Goal: Task Accomplishment & Management: Complete application form

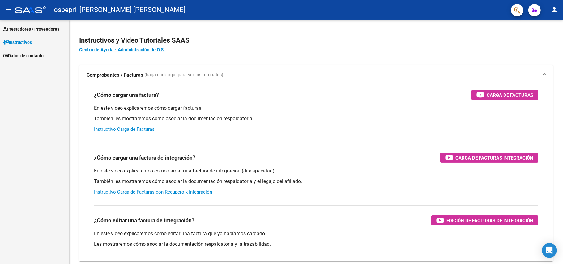
click at [422, 7] on mat-icon "person" at bounding box center [554, 9] width 7 height 7
click at [422, 45] on button "exit_to_app Salir" at bounding box center [542, 40] width 38 height 15
click at [34, 26] on span "Prestadores / Proveedores" at bounding box center [31, 29] width 56 height 7
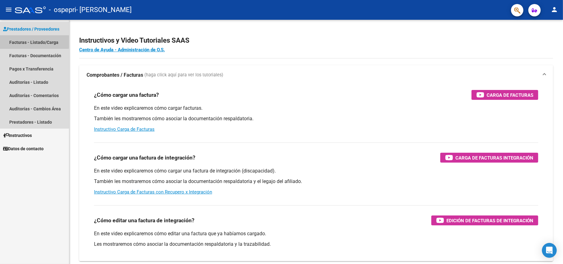
click at [34, 41] on link "Facturas - Listado/Carga" at bounding box center [34, 42] width 69 height 13
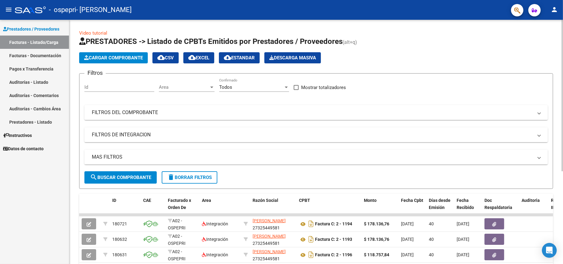
drag, startPoint x: 561, startPoint y: 104, endPoint x: 560, endPoint y: 109, distance: 5.3
click at [560, 109] on div "Video tutorial PRESTADORES -> Listado de CPBTs Emitidos por Prestadores / Prove…" at bounding box center [316, 214] width 494 height 389
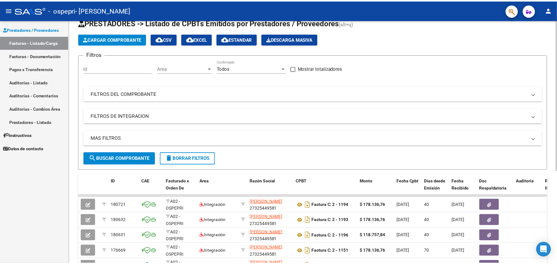
scroll to position [33, 0]
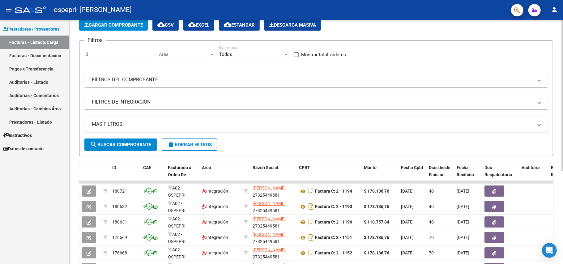
click at [128, 24] on span "Cargar Comprobante" at bounding box center [113, 25] width 59 height 6
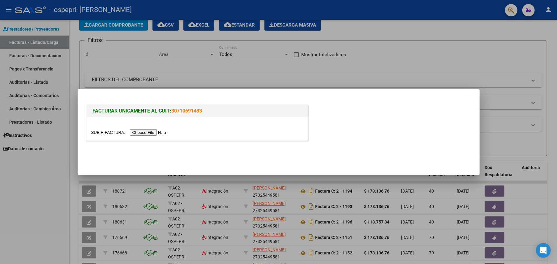
click at [155, 132] on input "file" at bounding box center [130, 132] width 78 height 6
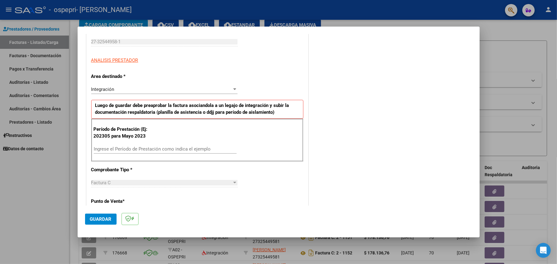
scroll to position [97, 0]
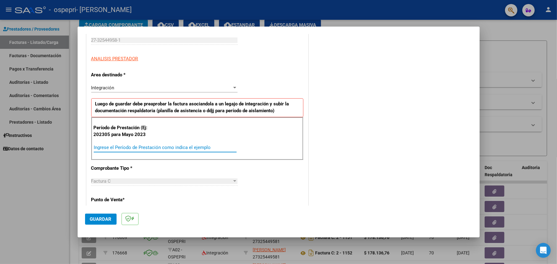
click at [171, 150] on input "Ingrese el Período de Prestación como indica el ejemplo" at bounding box center [165, 148] width 143 height 6
type input "202506"
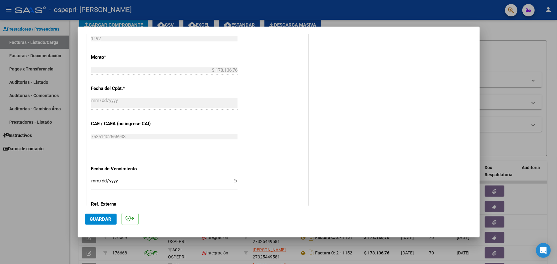
scroll to position [347, 0]
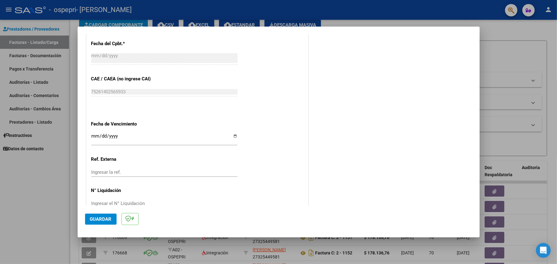
click at [228, 137] on input "Ingresar la fecha" at bounding box center [164, 139] width 146 height 10
click at [235, 139] on app-form-text-field "Fecha de Vencimiento Ingresar la fecha" at bounding box center [166, 132] width 151 height 22
click at [233, 135] on input "Ingresar la fecha" at bounding box center [164, 139] width 146 height 10
click at [232, 138] on input "Ingresar la fecha" at bounding box center [164, 139] width 146 height 10
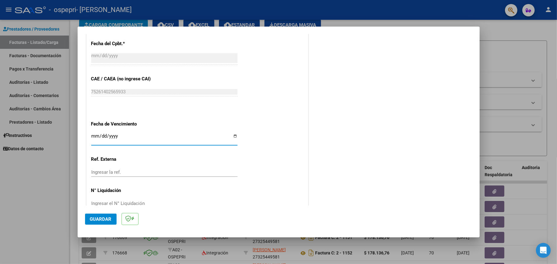
click at [231, 138] on input "2025-08-11" at bounding box center [164, 139] width 146 height 10
type input "2025-07-11"
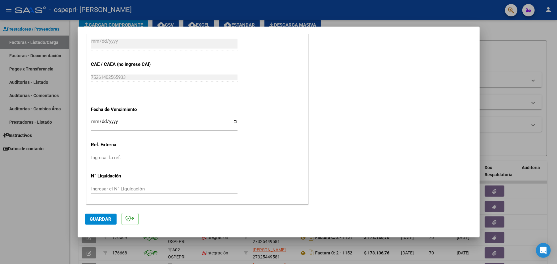
click at [137, 188] on input "Ingresar el N° Liquidación" at bounding box center [164, 189] width 146 height 6
paste input "259397"
type input "259397"
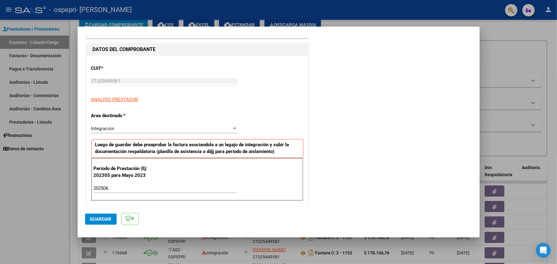
scroll to position [63, 0]
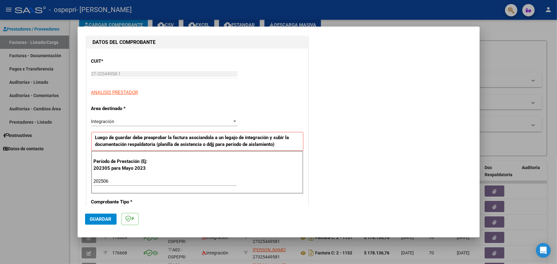
click at [96, 223] on button "Guardar" at bounding box center [101, 219] width 32 height 11
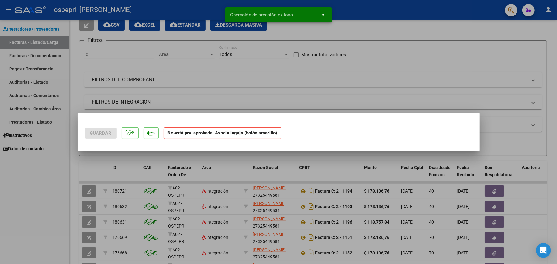
scroll to position [0, 0]
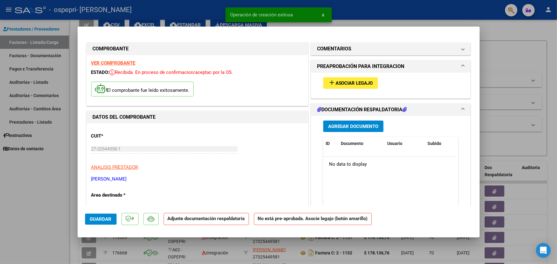
click at [350, 124] on span "Agregar Documento" at bounding box center [353, 127] width 50 height 6
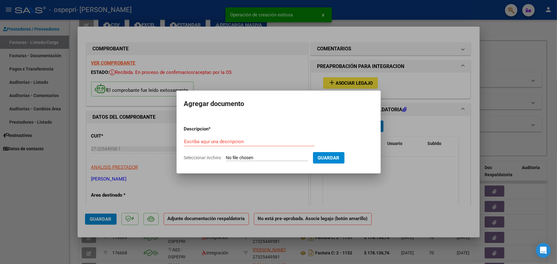
click at [260, 155] on input "Seleccionar Archivo" at bounding box center [267, 158] width 82 height 6
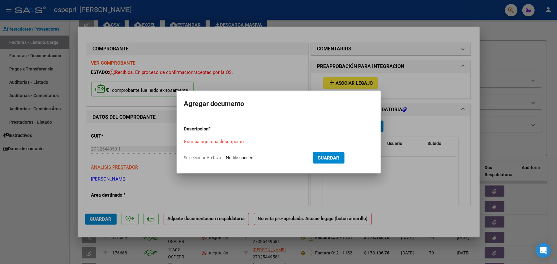
type input "C:\fakepath\asistencia julio _ milo vera .jpg"
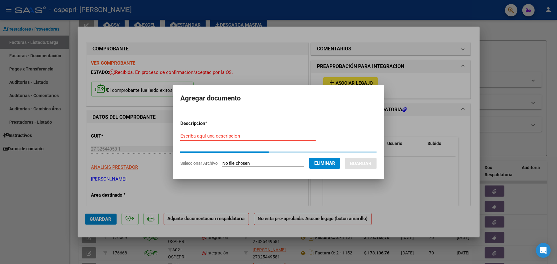
click at [258, 135] on input "Escriba aquí una descripcion" at bounding box center [247, 136] width 135 height 6
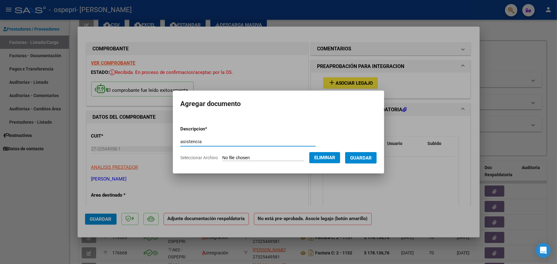
type input "asistencia"
click at [363, 160] on span "Guardar" at bounding box center [361, 158] width 22 height 6
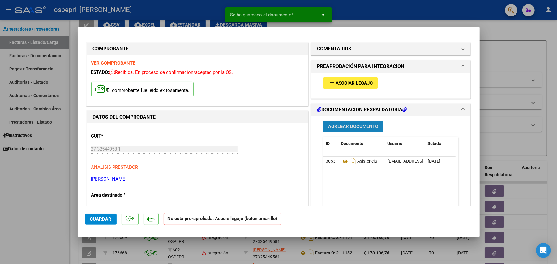
click at [341, 130] on button "Agregar Documento" at bounding box center [353, 126] width 60 height 11
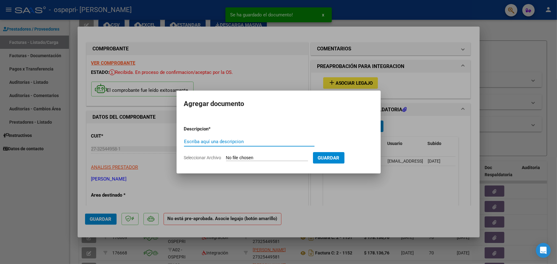
click at [263, 155] on app-file-uploader "Seleccionar Archivo" at bounding box center [248, 158] width 129 height 6
click at [245, 158] on input "Seleccionar Archivo" at bounding box center [267, 158] width 82 height 6
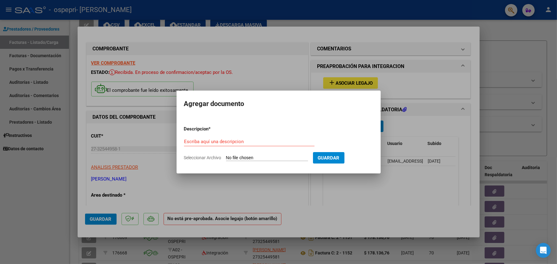
type input "C:\fakepath\27325449581_011_00002_00001192[1] factura milo 06.25.pdf"
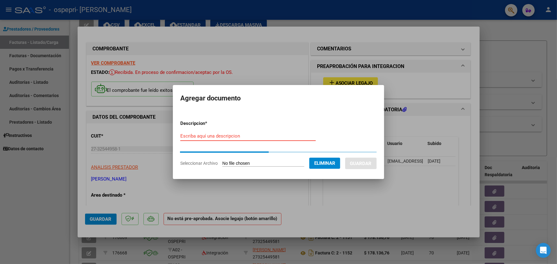
click at [270, 137] on input "Escriba aquí una descripcion" at bounding box center [247, 136] width 135 height 6
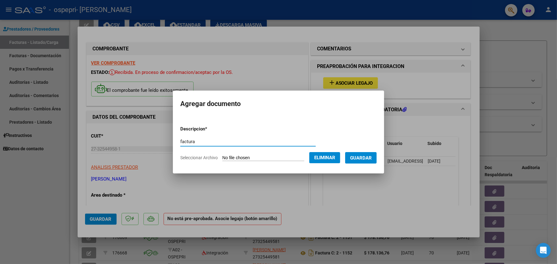
type input "factura"
click at [372, 155] on span "Guardar" at bounding box center [361, 158] width 22 height 6
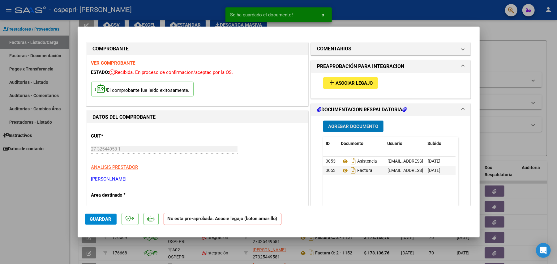
click at [340, 122] on button "Agregar Documento" at bounding box center [353, 126] width 60 height 11
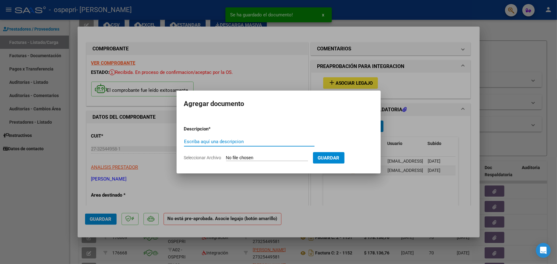
click at [266, 155] on input "Seleccionar Archivo" at bounding box center [267, 158] width 82 height 6
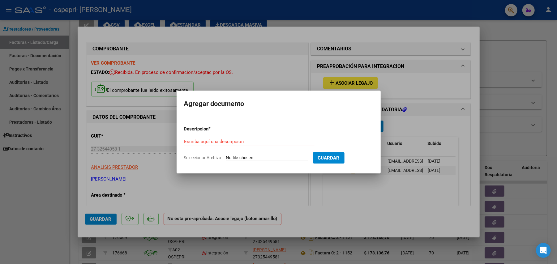
type input "C:\fakepath\apfmimpresionpreliq VERA, MILO 06.2025.pdf"
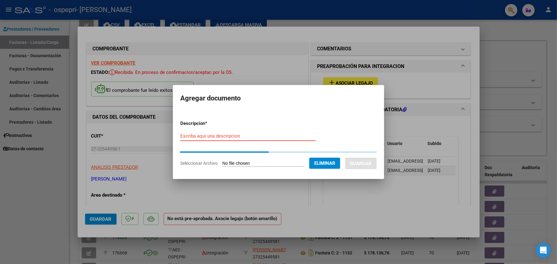
click at [255, 136] on input "Escriba aquí una descripcion" at bounding box center [247, 136] width 135 height 6
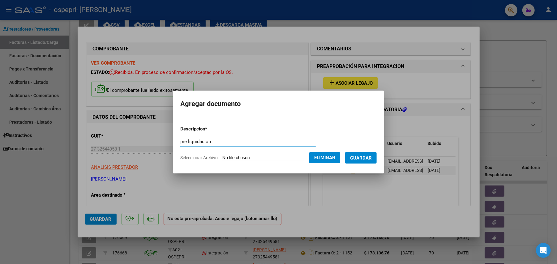
type input "pre liquidación"
click at [373, 154] on button "Guardar" at bounding box center [361, 157] width 32 height 11
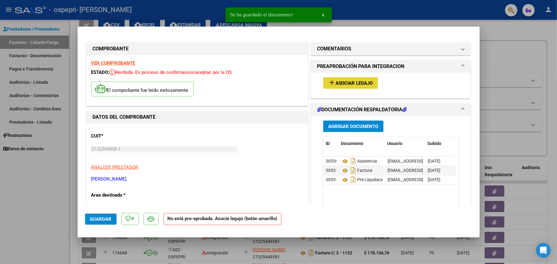
click at [333, 80] on span "add Asociar Legajo" at bounding box center [350, 83] width 45 height 6
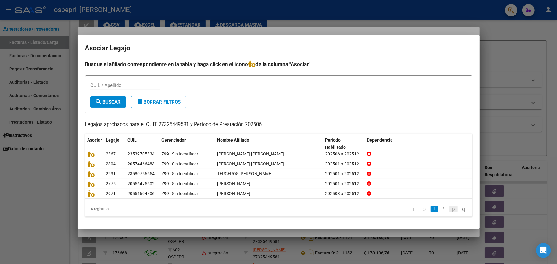
click at [451, 210] on icon "go to next page" at bounding box center [453, 208] width 5 height 7
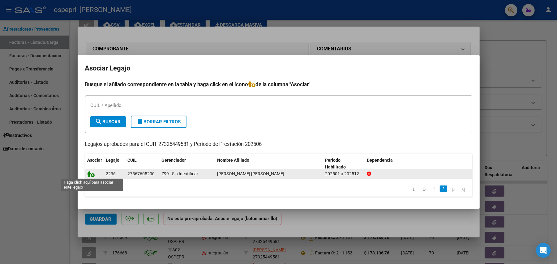
click at [94, 174] on icon at bounding box center [91, 173] width 7 height 7
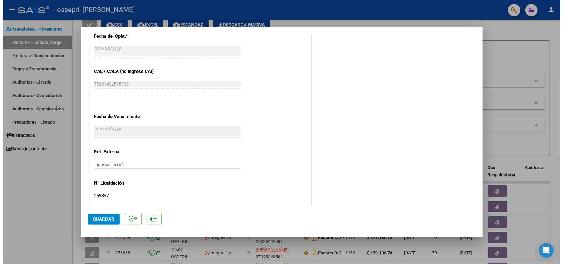
scroll to position [383, 0]
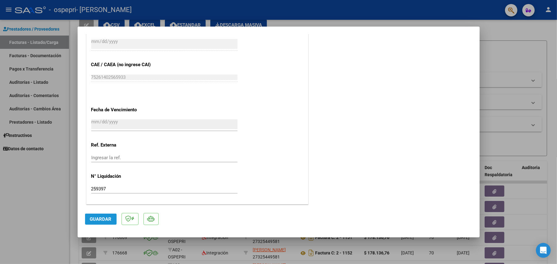
click at [103, 221] on span "Guardar" at bounding box center [101, 220] width 22 height 6
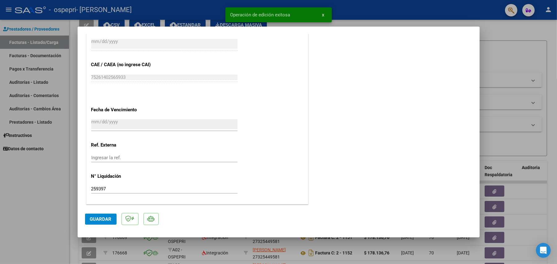
click at [489, 34] on div at bounding box center [278, 132] width 557 height 264
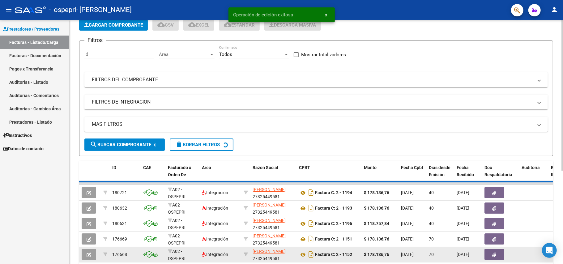
click at [563, 139] on div at bounding box center [563, 116] width 2 height 151
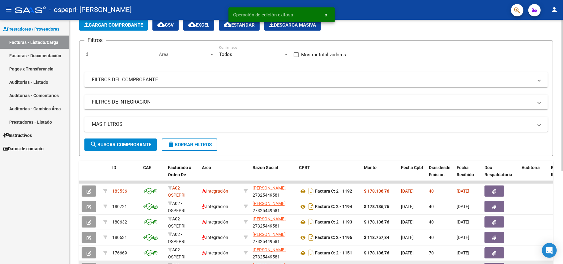
scroll to position [69, 0]
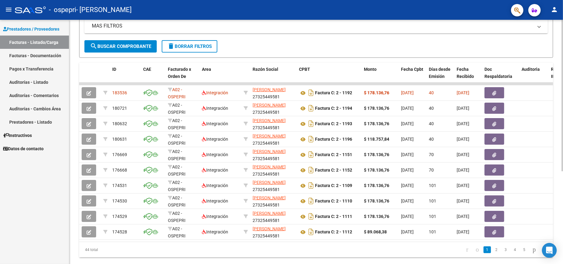
click at [562, 128] on div at bounding box center [563, 180] width 2 height 152
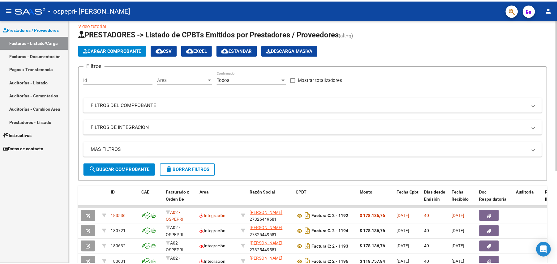
scroll to position [4, 0]
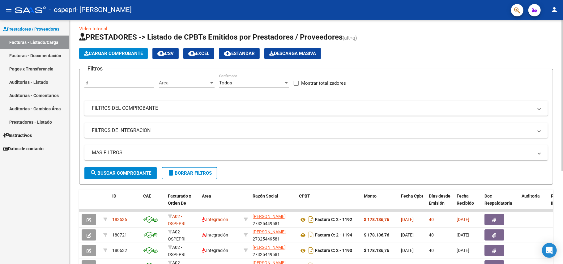
click at [551, 25] on div "Video tutorial PRESTADORES -> Listado de CPBTs Emitidos por Prestadores / Prove…" at bounding box center [317, 209] width 496 height 389
click at [132, 48] on button "Cargar Comprobante" at bounding box center [113, 53] width 69 height 11
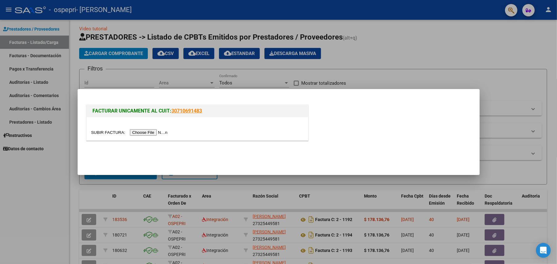
click at [156, 131] on input "file" at bounding box center [130, 132] width 78 height 6
click at [160, 130] on input "file" at bounding box center [130, 132] width 78 height 6
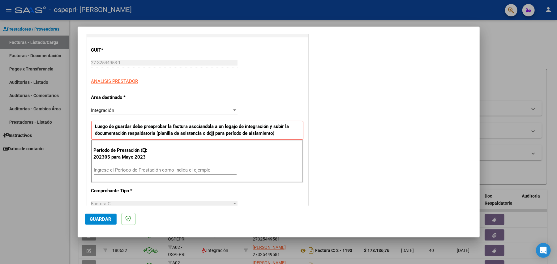
scroll to position [79, 0]
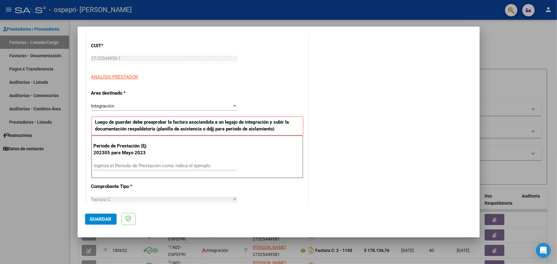
click at [152, 168] on input "Ingrese el Período de Prestación como indica el ejemplo" at bounding box center [165, 166] width 143 height 6
type input "202507"
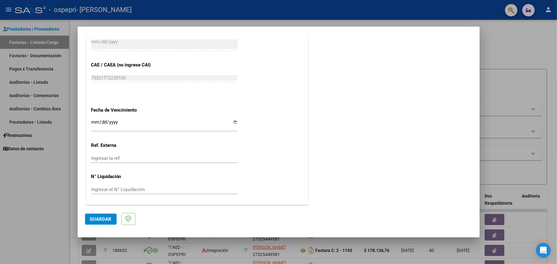
scroll to position [362, 0]
click at [234, 119] on input "Ingresar la fecha" at bounding box center [164, 124] width 146 height 10
click at [230, 125] on input "Ingresar la fecha" at bounding box center [164, 124] width 146 height 10
click at [234, 122] on input "Ingresar la fecha" at bounding box center [164, 124] width 146 height 10
type input "2025-08-14"
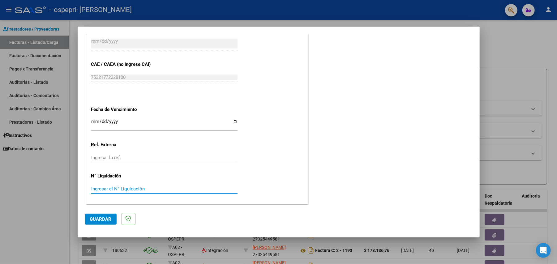
click at [160, 191] on input "Ingresar el N° Liquidación" at bounding box center [164, 189] width 146 height 6
paste input "266640"
type input "266640"
click at [99, 216] on button "Guardar" at bounding box center [101, 219] width 32 height 11
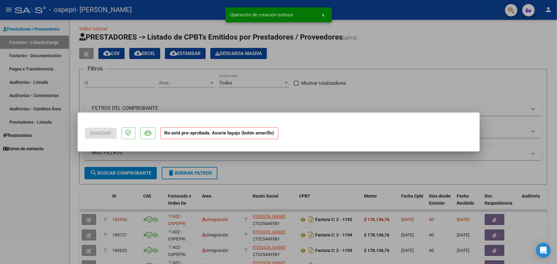
scroll to position [0, 0]
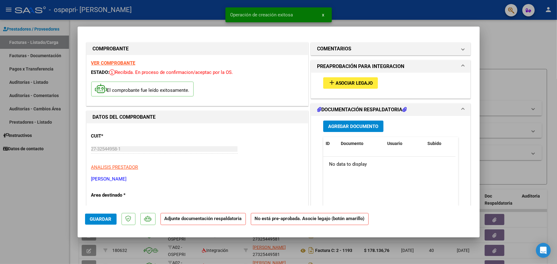
click at [346, 123] on button "Agregar Documento" at bounding box center [353, 126] width 60 height 11
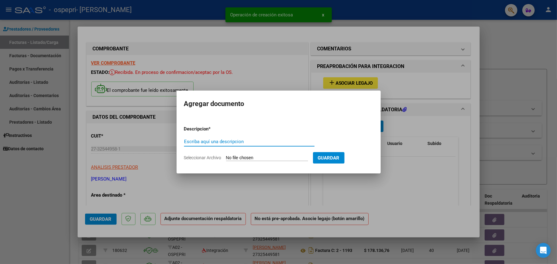
click at [251, 157] on input "Seleccionar Archivo" at bounding box center [267, 158] width 82 height 6
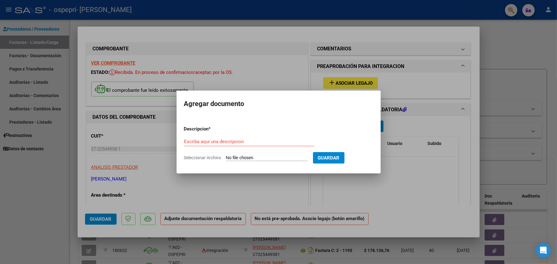
type input "C:\fakepath\27325449581_011_00002_00001264.pdf"
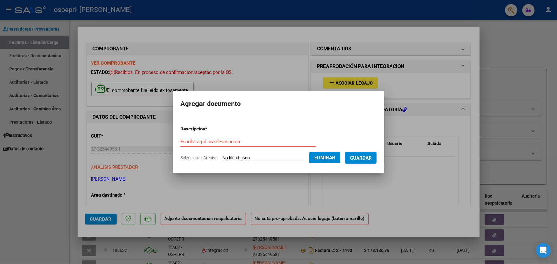
click at [221, 140] on input "Escriba aquí una descripcion" at bounding box center [247, 142] width 135 height 6
type input "f"
type input "FACTURA"
click at [372, 153] on button "Guardar" at bounding box center [361, 157] width 32 height 11
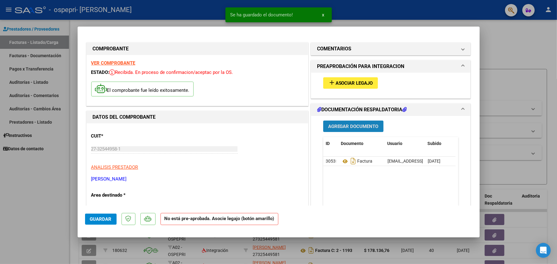
click at [365, 127] on span "Agregar Documento" at bounding box center [353, 127] width 50 height 6
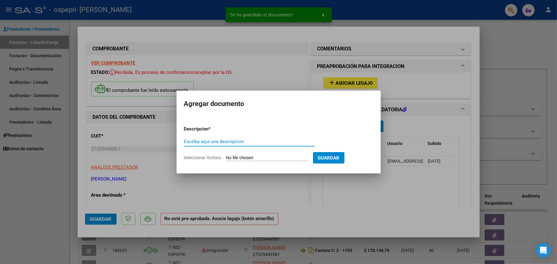
click at [261, 157] on input "Seleccionar Archivo" at bounding box center [267, 158] width 82 height 6
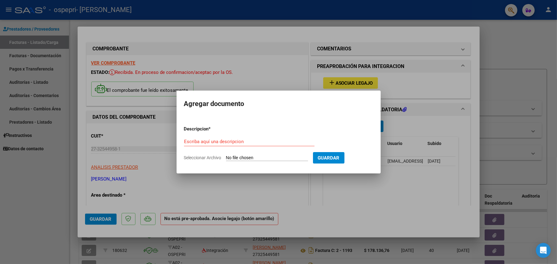
type input "C:\fakepath\Asist guillermina 07.25.jpg"
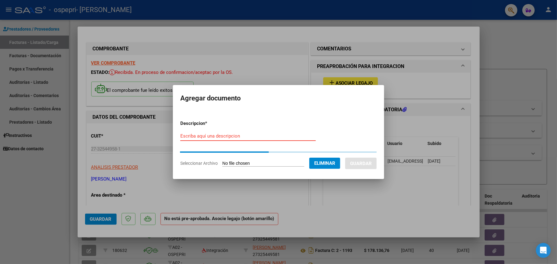
click at [242, 133] on input "Escriba aquí una descripcion" at bounding box center [247, 136] width 135 height 6
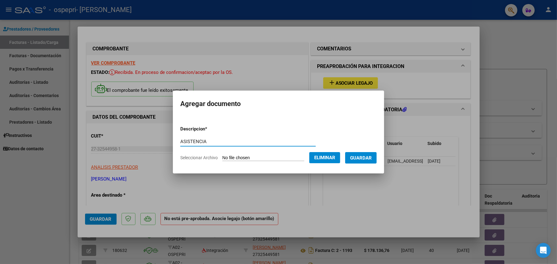
type input "ASISTENCIA"
click at [372, 153] on button "Guardar" at bounding box center [361, 157] width 32 height 11
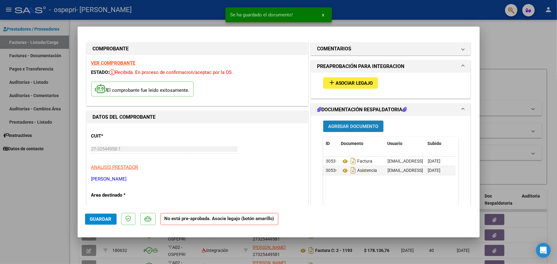
click at [340, 126] on span "Agregar Documento" at bounding box center [353, 127] width 50 height 6
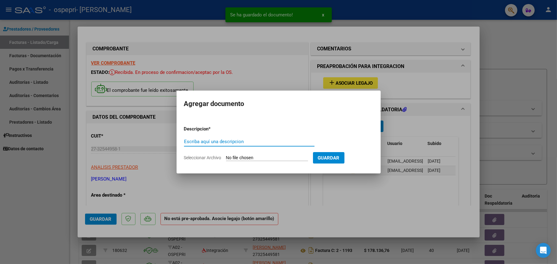
click at [250, 156] on input "Seleccionar Archivo" at bounding box center [267, 158] width 82 height 6
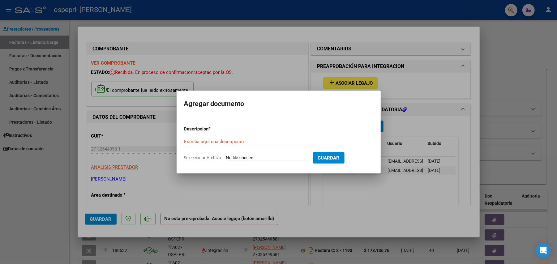
type input "C:\fakepath\apfmimpresionpreliq TERCEROS, GUILLERMINA 07.2025.pdf"
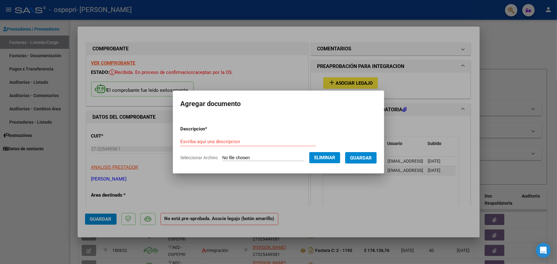
click at [249, 127] on form "Descripcion * Escriba aquí una descripcion Seleccionar Archivo Eliminar Guardar" at bounding box center [278, 143] width 196 height 45
click at [216, 140] on input "Escriba aquí una descripcion" at bounding box center [247, 142] width 135 height 6
type input "p"
type input "PRE LIQUIDACION"
click at [372, 156] on span "Guardar" at bounding box center [361, 158] width 22 height 6
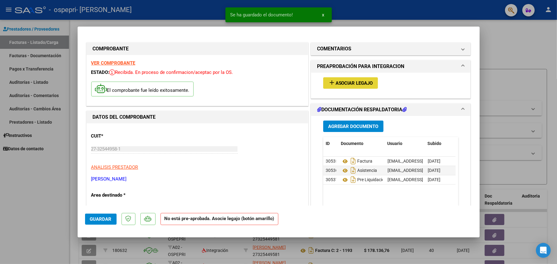
click at [343, 79] on button "add Asociar Legajo" at bounding box center [350, 82] width 55 height 11
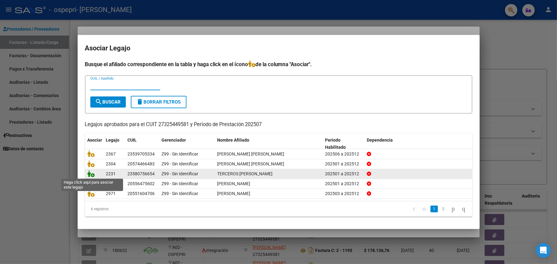
click at [92, 174] on icon at bounding box center [91, 173] width 7 height 7
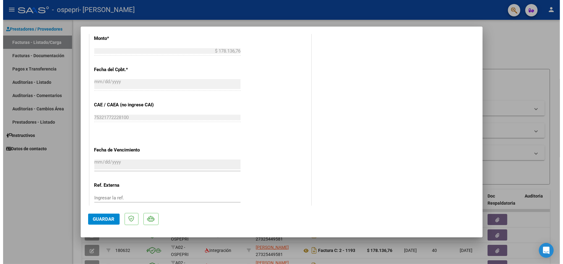
scroll to position [383, 0]
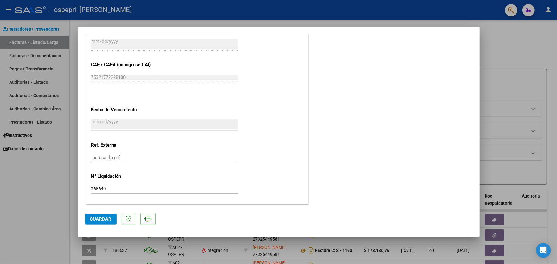
click at [99, 221] on span "Guardar" at bounding box center [101, 220] width 22 height 6
click at [497, 50] on div at bounding box center [278, 132] width 557 height 264
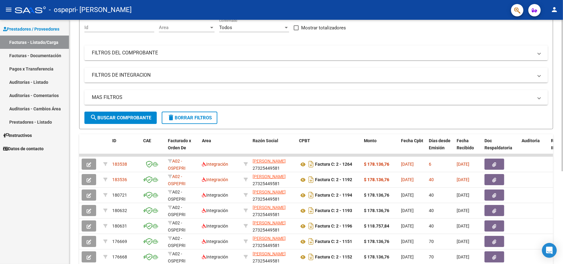
scroll to position [66, 0]
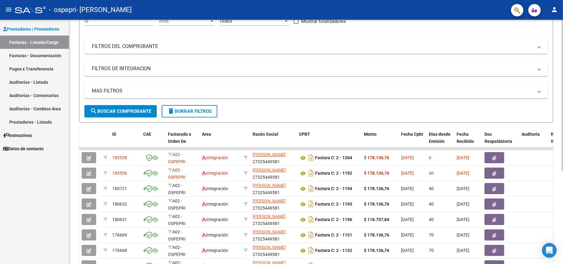
click at [561, 95] on div "Video tutorial PRESTADORES -> Listado de CPBTs Emitidos por Prestadores / Prove…" at bounding box center [317, 148] width 496 height 389
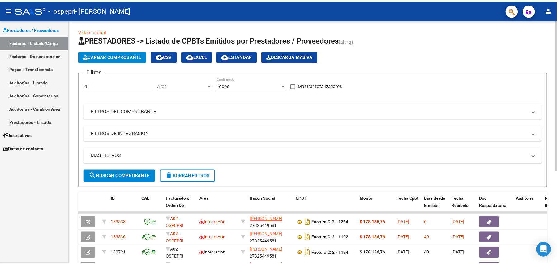
scroll to position [0, 0]
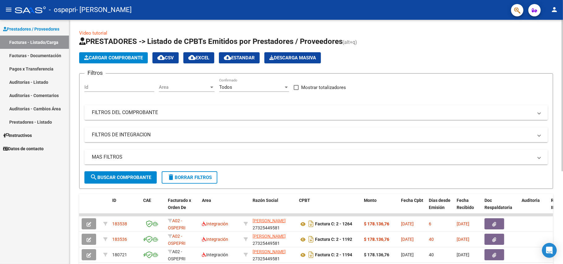
click at [559, 61] on div "Video tutorial PRESTADORES -> Listado de CPBTs Emitidos por Prestadores / Prove…" at bounding box center [317, 214] width 496 height 389
click at [132, 60] on span "Cargar Comprobante" at bounding box center [113, 58] width 59 height 6
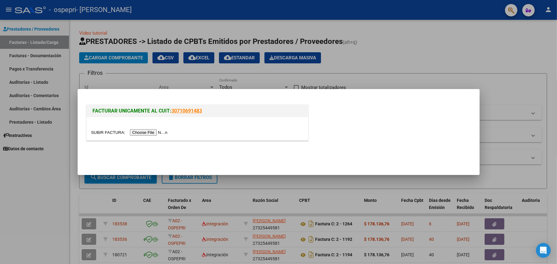
click at [157, 130] on input "file" at bounding box center [130, 132] width 78 height 6
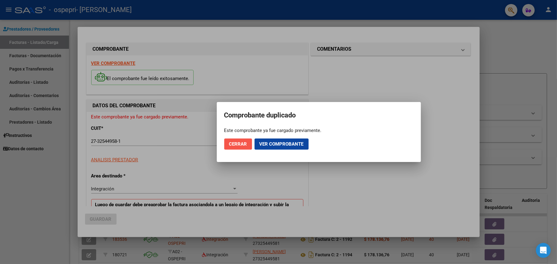
click at [243, 147] on span "Cerrar" at bounding box center [238, 144] width 18 height 6
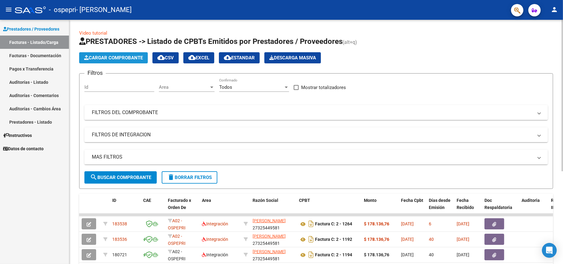
click at [131, 53] on button "Cargar Comprobante" at bounding box center [113, 57] width 69 height 11
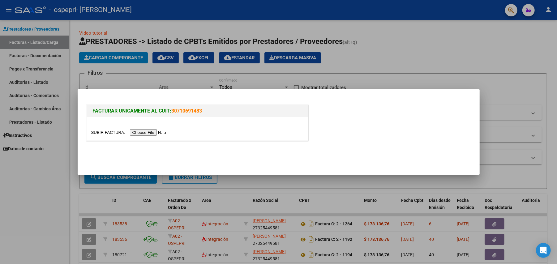
click at [139, 132] on input "file" at bounding box center [130, 132] width 78 height 6
click at [146, 134] on input "file" at bounding box center [130, 132] width 78 height 6
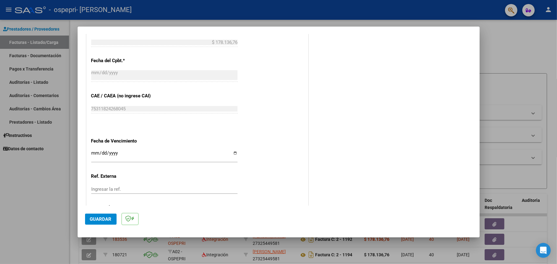
scroll to position [331, 0]
click at [231, 152] on input "Ingresar la fecha" at bounding box center [164, 154] width 146 height 10
type input "2025-08-13"
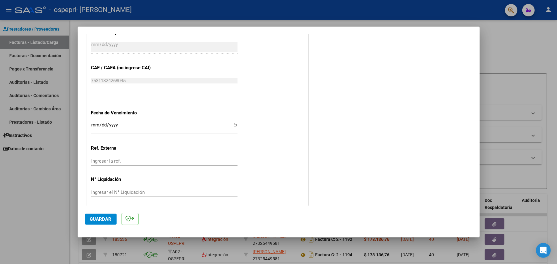
scroll to position [362, 0]
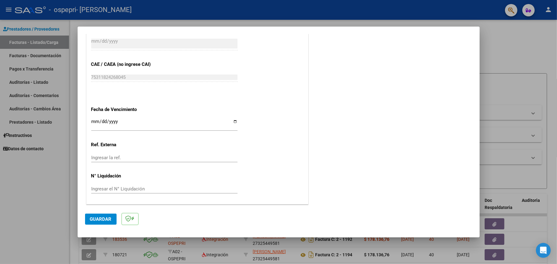
click at [113, 187] on input "Ingresar el N° Liquidación" at bounding box center [164, 189] width 146 height 6
paste input "264122"
type input "264122"
click at [99, 219] on span "Guardar" at bounding box center [101, 220] width 22 height 6
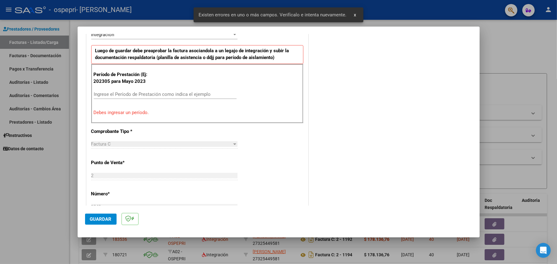
scroll to position [119, 0]
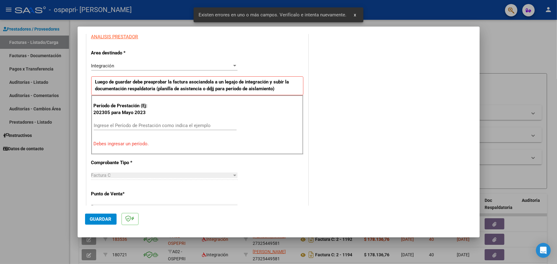
click at [178, 123] on div "Ingrese el Período de Prestación como indica el ejemplo" at bounding box center [165, 125] width 143 height 9
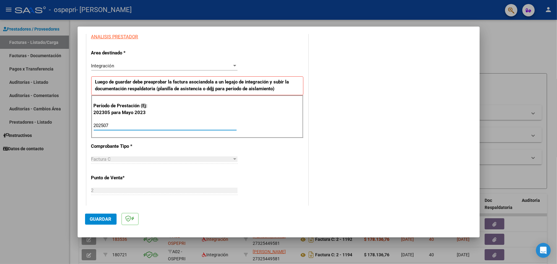
type input "202507"
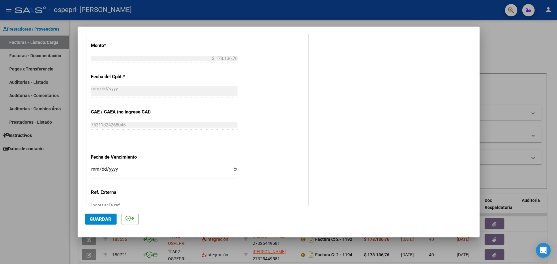
scroll to position [362, 0]
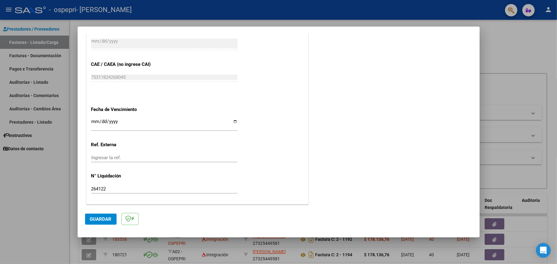
click at [93, 221] on span "Guardar" at bounding box center [101, 220] width 22 height 6
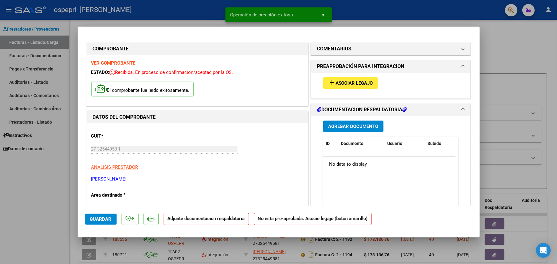
click at [359, 81] on span "Asociar Legajo" at bounding box center [354, 83] width 37 height 6
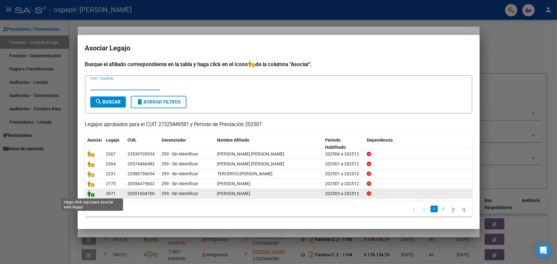
click at [92, 194] on icon at bounding box center [91, 193] width 7 height 7
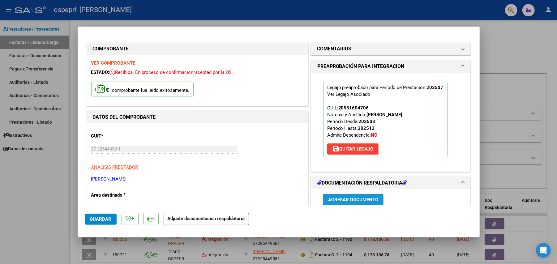
click at [348, 200] on span "Agregar Documento" at bounding box center [353, 200] width 50 height 6
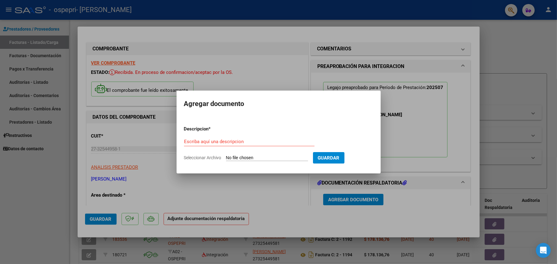
click at [261, 158] on input "Seleccionar Archivo" at bounding box center [267, 158] width 82 height 6
type input "C:\fakepath\ASIST bautista .jpg"
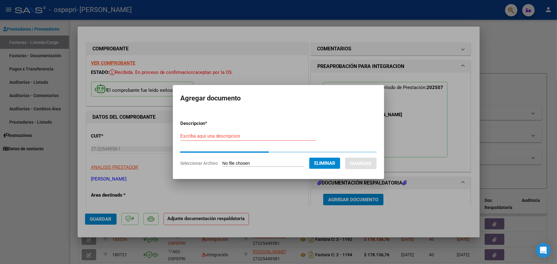
click at [272, 129] on form "Descripcion * Escriba aquí una descripcion Seleccionar Archivo Eliminar Guardar" at bounding box center [278, 143] width 196 height 56
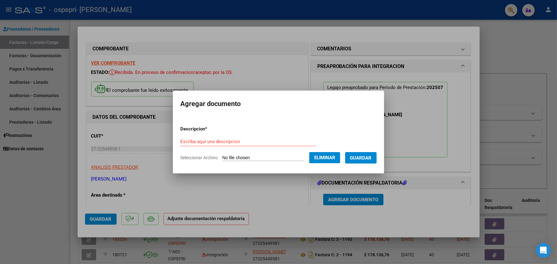
click at [272, 136] on form "Descripcion * Escriba aquí una descripcion Seleccionar Archivo Eliminar Guardar" at bounding box center [278, 143] width 196 height 45
drag, startPoint x: 254, startPoint y: 145, endPoint x: 245, endPoint y: 142, distance: 9.5
click at [245, 142] on div "Escriba aquí una descripcion" at bounding box center [247, 141] width 135 height 9
click at [245, 142] on input "Escriba aquí una descripcion" at bounding box center [247, 142] width 135 height 6
type input "ASISTENCIA"
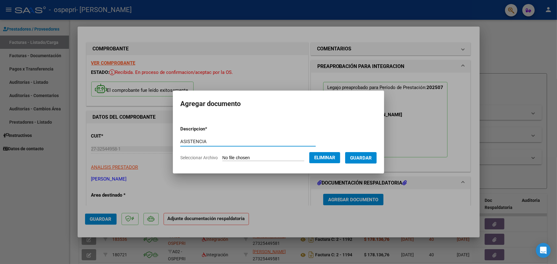
click at [366, 155] on span "Guardar" at bounding box center [361, 158] width 22 height 6
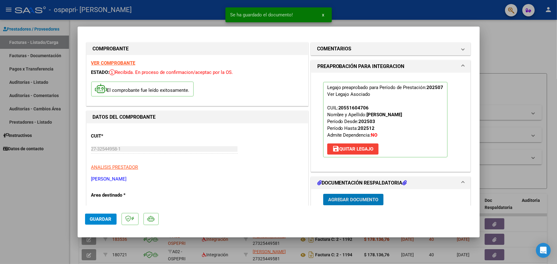
click at [349, 202] on span "Agregar Documento" at bounding box center [353, 200] width 50 height 6
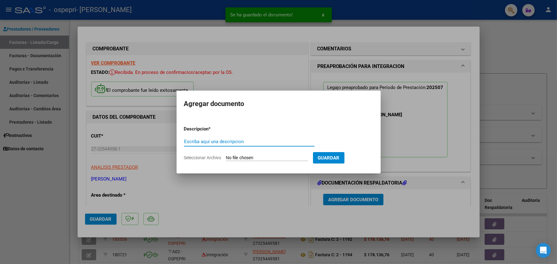
click at [250, 155] on input "Seleccionar Archivo" at bounding box center [267, 158] width 82 height 6
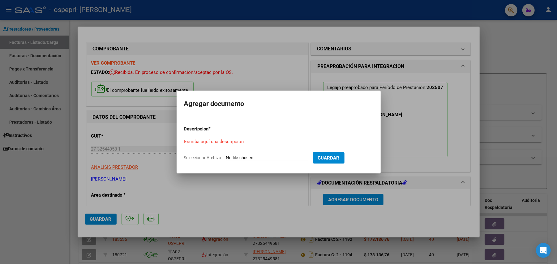
type input "C:\fakepath\apfmimpresionpreliq PEREIRA, JUAN BAUTISTA 07.25.pdf"
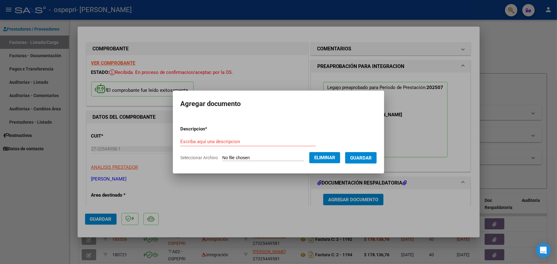
click at [256, 134] on form "Descripcion * Escriba aquí una descripcion Seleccionar Archivo Eliminar Guardar" at bounding box center [278, 143] width 196 height 45
click at [235, 138] on div "Escriba aquí una descripcion" at bounding box center [247, 141] width 135 height 9
type input "p"
type input "PRELIQUIDACION"
click at [367, 155] on span "Guardar" at bounding box center [361, 158] width 22 height 6
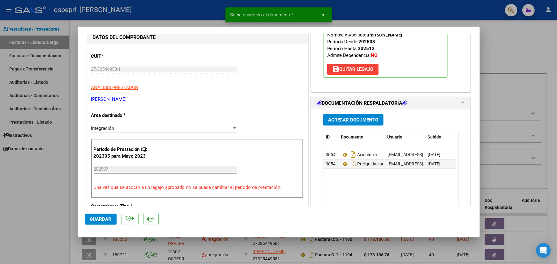
scroll to position [83, 0]
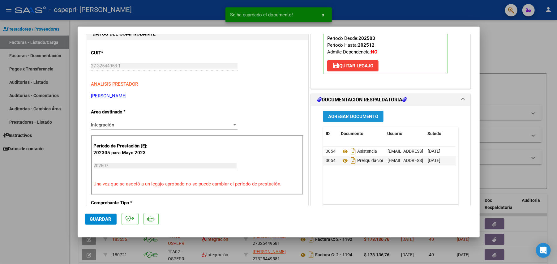
click at [364, 114] on span "Agregar Documento" at bounding box center [353, 117] width 50 height 6
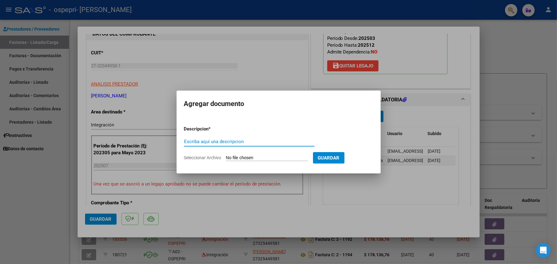
click at [270, 157] on input "Seleccionar Archivo" at bounding box center [267, 158] width 82 height 6
type input "C:\fakepath\27325449581_011_00002_00001248.pdf"
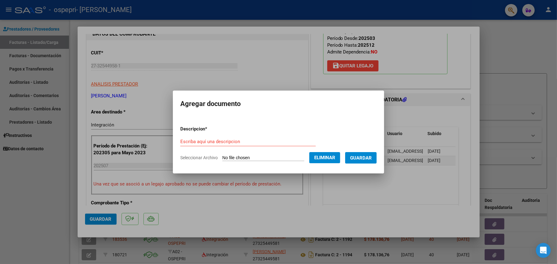
drag, startPoint x: 231, startPoint y: 135, endPoint x: 227, endPoint y: 139, distance: 5.5
click at [227, 139] on form "Descripcion * Escriba aquí una descripcion Seleccionar Archivo Eliminar Guardar" at bounding box center [278, 143] width 196 height 45
click at [227, 139] on input "Escriba aquí una descripcion" at bounding box center [247, 142] width 135 height 6
type input "FACTURA"
click at [369, 152] on form "Descripcion * FACTURA Escriba aquí una descripcion Seleccionar Archivo Eliminar…" at bounding box center [278, 143] width 196 height 45
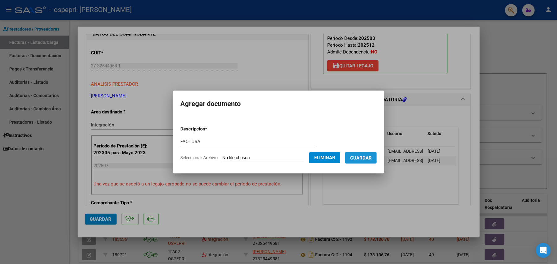
click at [367, 158] on span "Guardar" at bounding box center [361, 158] width 22 height 6
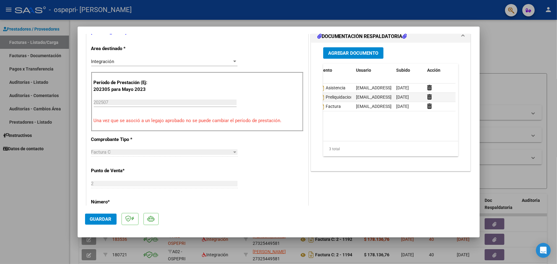
scroll to position [0, 0]
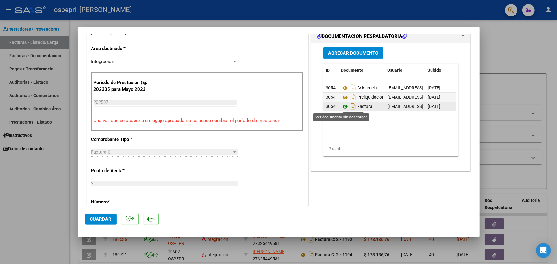
click at [342, 105] on icon at bounding box center [345, 106] width 8 height 7
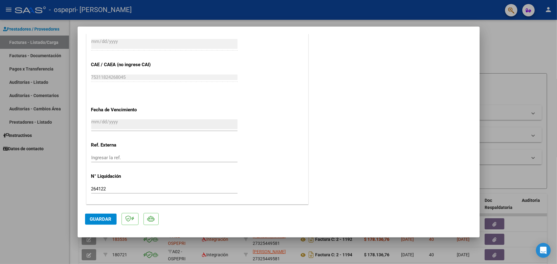
click at [102, 220] on span "Guardar" at bounding box center [101, 220] width 22 height 6
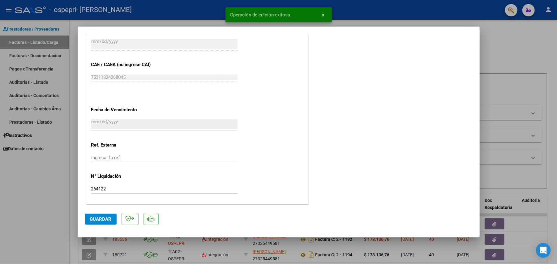
click at [47, 221] on div at bounding box center [278, 132] width 557 height 264
type input "$ 0,00"
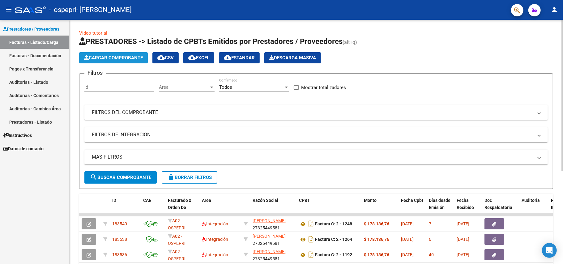
click at [110, 58] on span "Cargar Comprobante" at bounding box center [113, 58] width 59 height 6
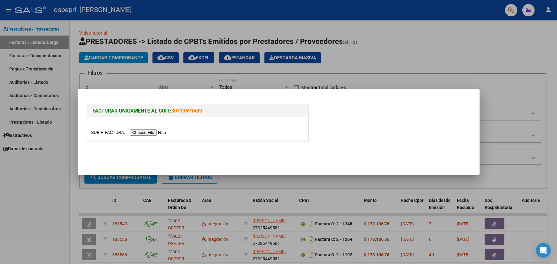
click at [154, 133] on input "file" at bounding box center [130, 132] width 78 height 6
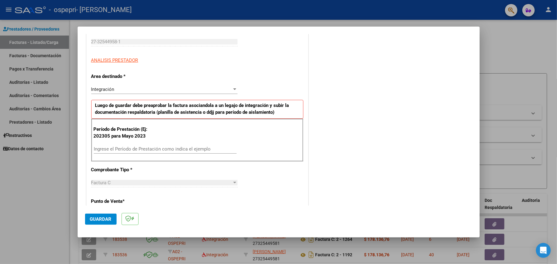
scroll to position [102, 0]
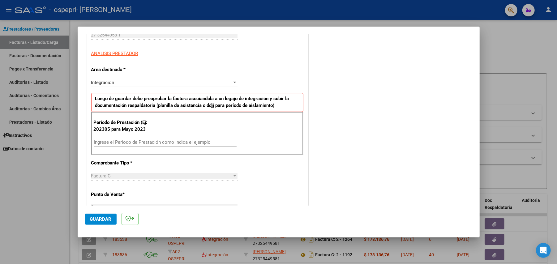
click at [213, 141] on input "Ingrese el Período de Prestación como indica el ejemplo" at bounding box center [165, 142] width 143 height 6
type input "202507"
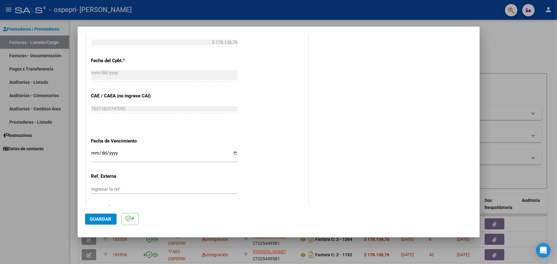
scroll to position [351, 0]
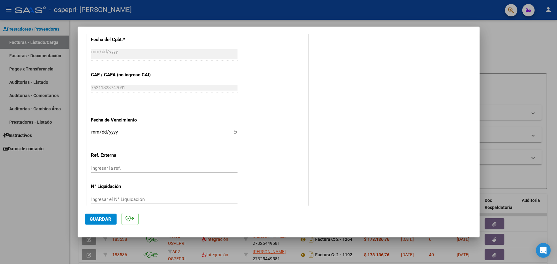
click at [232, 135] on input "Ingresar la fecha" at bounding box center [164, 135] width 146 height 10
type input "2025-08-13"
click at [112, 196] on div "Ingresar el N° Liquidación" at bounding box center [164, 199] width 146 height 9
drag, startPoint x: 112, startPoint y: 196, endPoint x: 97, endPoint y: 204, distance: 17.2
click at [97, 204] on div "Ingresar el N° Liquidación" at bounding box center [164, 199] width 146 height 9
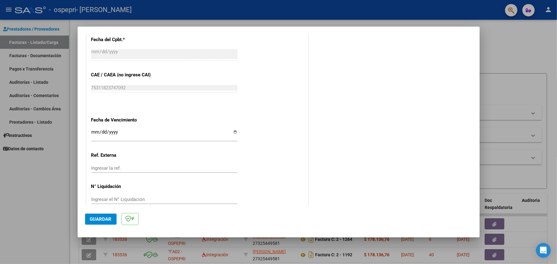
drag, startPoint x: 97, startPoint y: 204, endPoint x: 92, endPoint y: 199, distance: 7.9
click at [92, 199] on input "Ingresar el N° Liquidación" at bounding box center [164, 200] width 146 height 6
paste input "266641"
type input "266641"
click at [479, 157] on div at bounding box center [278, 132] width 557 height 264
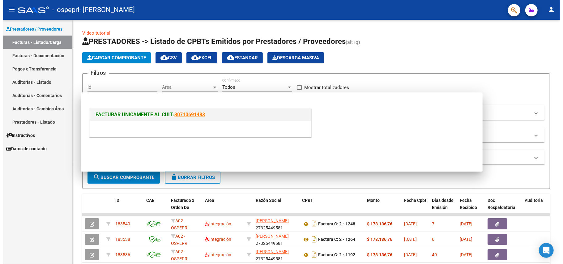
scroll to position [0, 0]
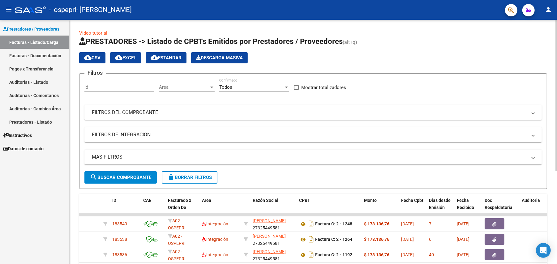
click at [475, 166] on div "MAS FILTROS Todos Con Doc. Respaldatoria Todos Con Trazabilidad Todos Asociado …" at bounding box center [312, 161] width 457 height 22
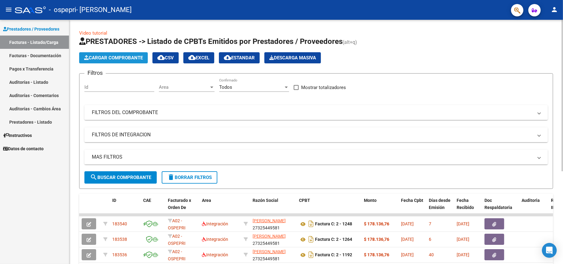
click at [141, 62] on button "Cargar Comprobante" at bounding box center [113, 57] width 69 height 11
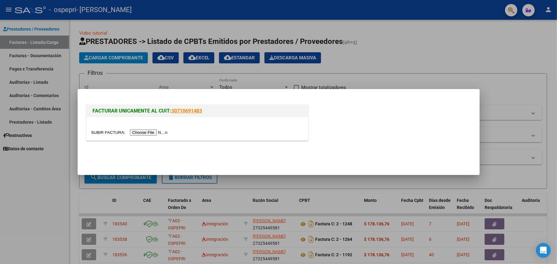
click at [242, 184] on div at bounding box center [278, 132] width 557 height 264
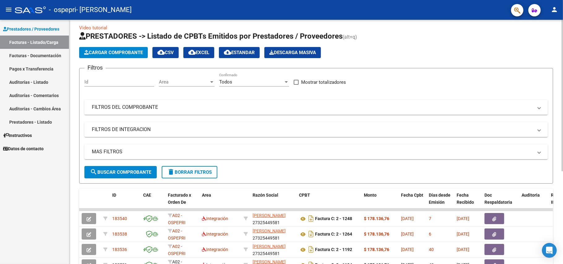
click at [563, 152] on div at bounding box center [563, 99] width 2 height 152
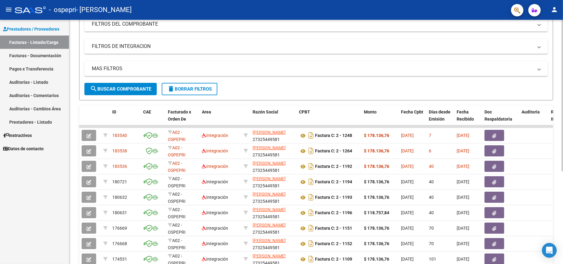
click at [546, 204] on div "Video tutorial PRESTADORES -> Listado de CPBTs Emitidos por Prestadores / Prove…" at bounding box center [317, 125] width 496 height 389
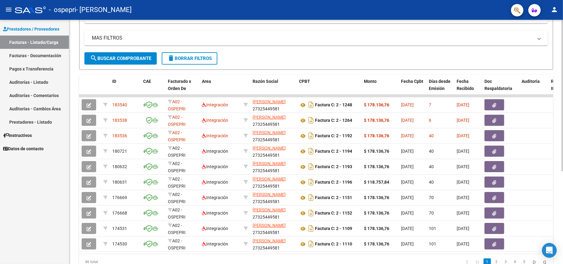
scroll to position [125, 0]
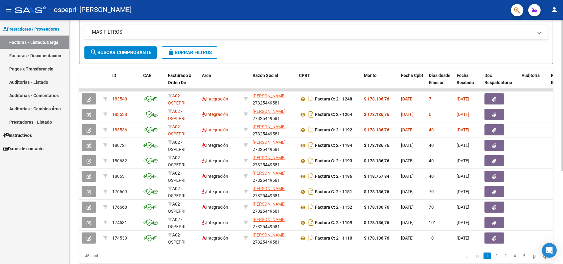
click at [558, 109] on div "Video tutorial PRESTADORES -> Listado de CPBTs Emitidos por Prestadores / Prove…" at bounding box center [317, 89] width 496 height 389
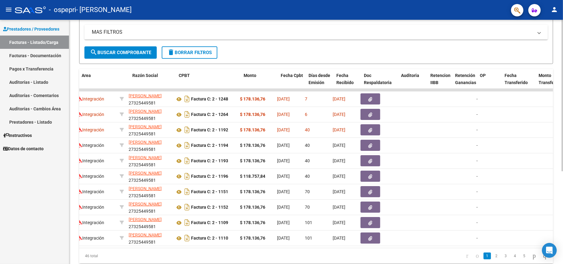
scroll to position [0, 0]
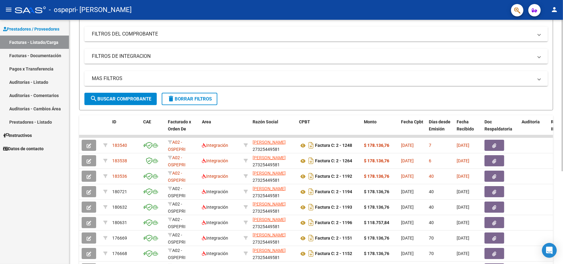
click at [563, 93] on div at bounding box center [563, 147] width 2 height 152
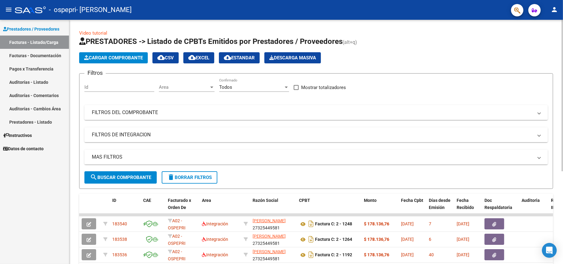
click at [563, 50] on div at bounding box center [563, 96] width 2 height 152
click at [116, 57] on span "Cargar Comprobante" at bounding box center [113, 58] width 59 height 6
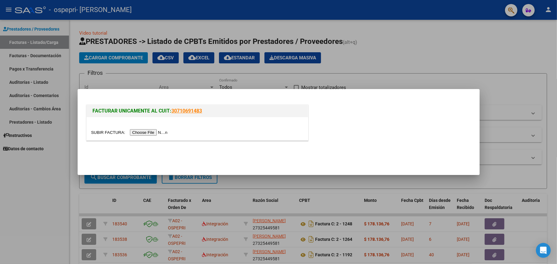
click at [149, 131] on input "file" at bounding box center [130, 132] width 78 height 6
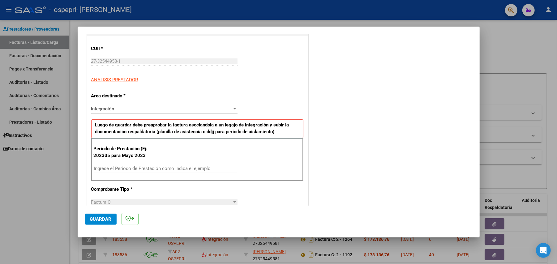
scroll to position [88, 0]
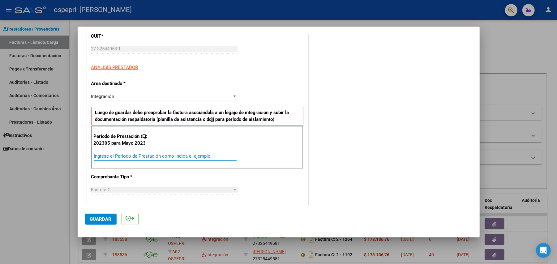
click at [170, 154] on input "Ingrese el Período de Prestación como indica el ejemplo" at bounding box center [165, 156] width 143 height 6
type input "202507"
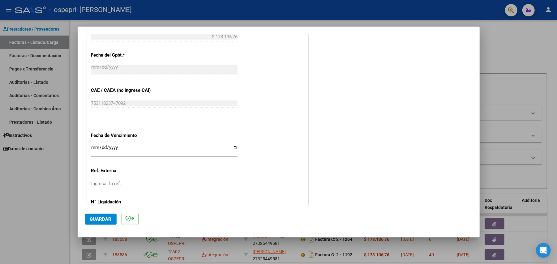
scroll to position [341, 0]
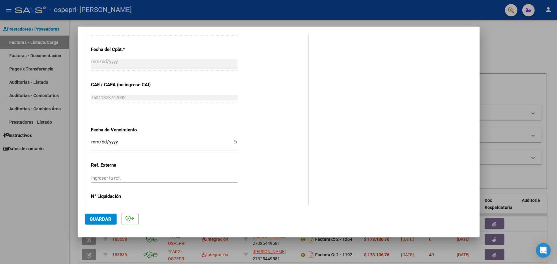
click at [230, 144] on input "Ingresar la fecha" at bounding box center [164, 144] width 146 height 10
type input "2025-08-13"
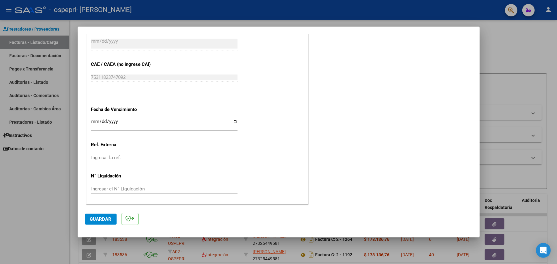
click at [108, 187] on input "Ingresar el N° Liquidación" at bounding box center [164, 189] width 146 height 6
paste input "266641"
type input "266641"
click at [102, 214] on button "Guardar" at bounding box center [101, 219] width 32 height 11
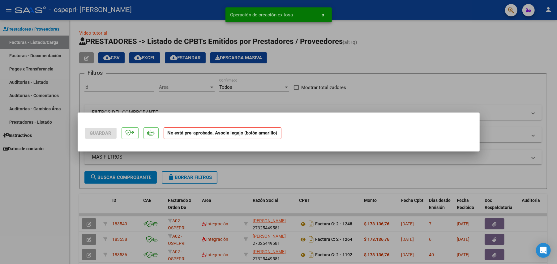
scroll to position [0, 0]
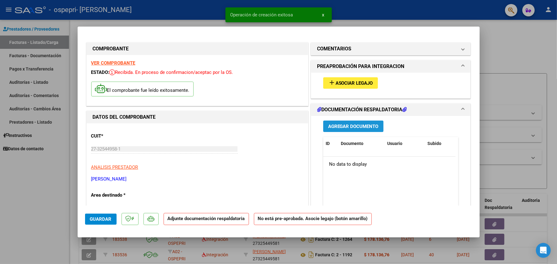
click at [339, 127] on span "Agregar Documento" at bounding box center [353, 127] width 50 height 6
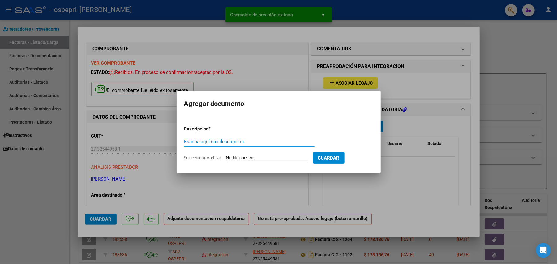
click at [268, 155] on input "Seleccionar Archivo" at bounding box center [267, 158] width 82 height 6
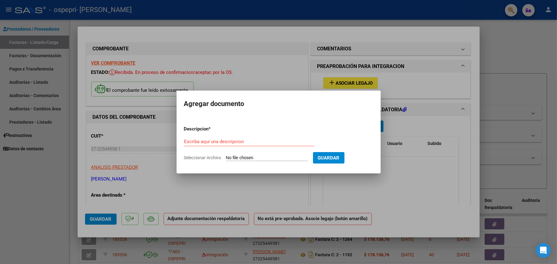
type input "C:\fakepath\ASIST milo 07.25.jpg"
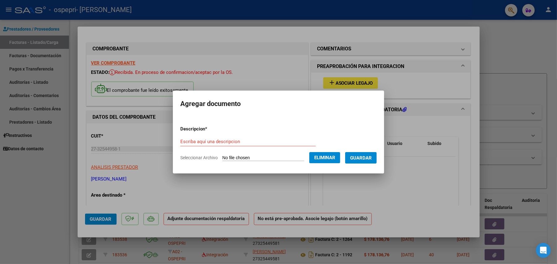
click at [230, 135] on form "Descripcion * Escriba aquí una descripcion Seleccionar Archivo Eliminar Guardar" at bounding box center [278, 143] width 196 height 45
click at [212, 146] on div "Escriba aquí una descripcion" at bounding box center [247, 141] width 135 height 9
click at [212, 140] on input "Escriba aquí una descripcion" at bounding box center [247, 142] width 135 height 6
type input "ASISTENCIA"
click at [356, 163] on button "Guardar" at bounding box center [361, 157] width 32 height 11
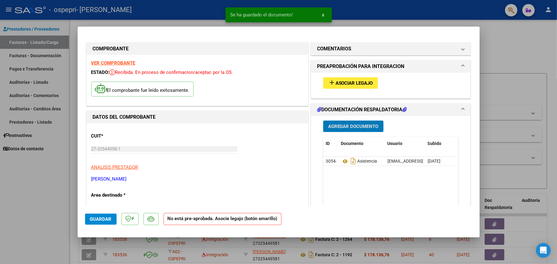
click at [350, 124] on span "Agregar Documento" at bounding box center [353, 127] width 50 height 6
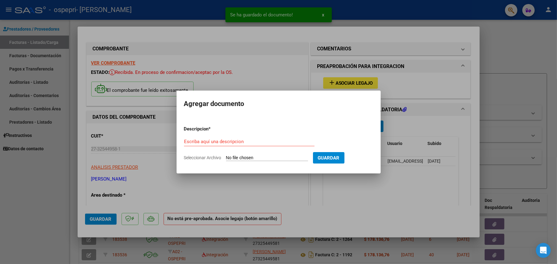
click at [243, 160] on input "Seleccionar Archivo" at bounding box center [267, 158] width 82 height 6
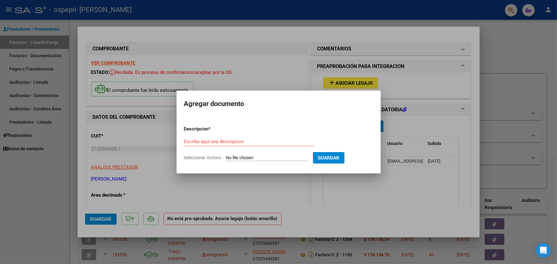
type input "C:\fakepath\27325449581_011_00002_00001247[1].pdf"
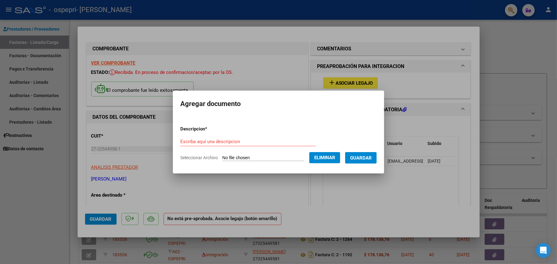
click at [280, 139] on div "Escriba aquí una descripcion" at bounding box center [247, 141] width 135 height 9
type input "f"
type input "FACTURA"
click at [365, 152] on button "Guardar" at bounding box center [361, 157] width 32 height 11
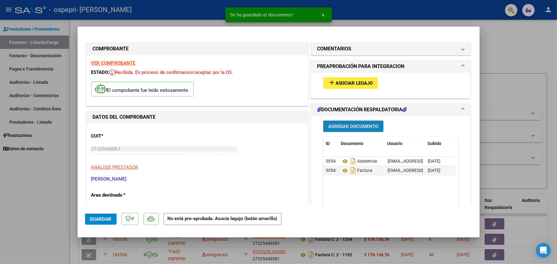
click at [354, 122] on button "Agregar Documento" at bounding box center [353, 126] width 60 height 11
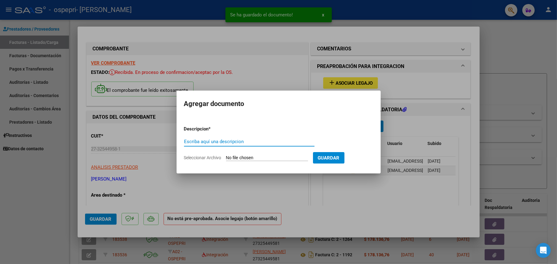
click at [268, 160] on input "Seleccionar Archivo" at bounding box center [267, 158] width 82 height 6
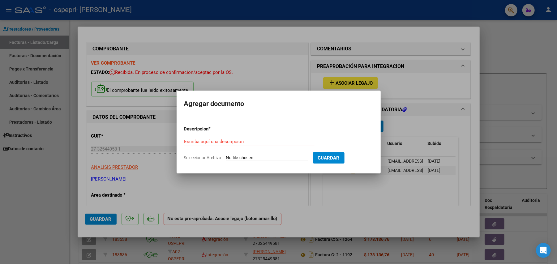
type input "C:\fakepath\apfmimpresionpreliq VERA, MILO 07.2025.pdf"
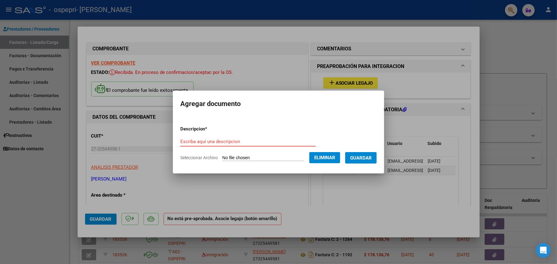
click at [273, 141] on input "Escriba aquí una descripcion" at bounding box center [247, 142] width 135 height 6
type input "p"
type input "PRELIQUIDACION"
click at [369, 160] on span "Guardar" at bounding box center [361, 158] width 22 height 6
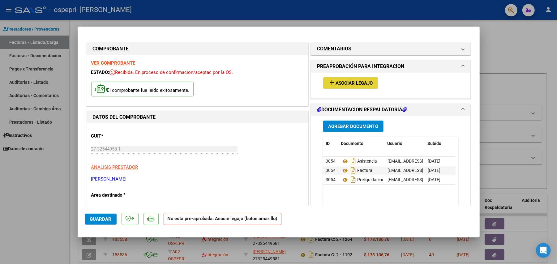
click at [348, 83] on span "Asociar Legajo" at bounding box center [354, 83] width 37 height 6
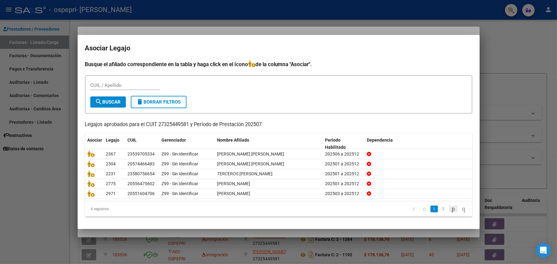
click at [451, 207] on icon "go to next page" at bounding box center [453, 208] width 5 height 7
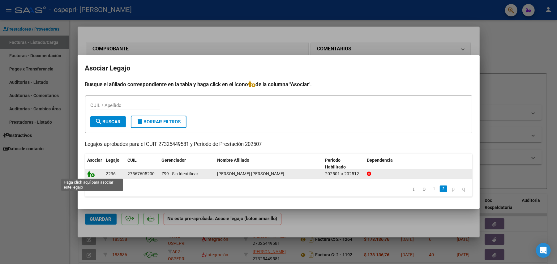
click at [93, 175] on icon at bounding box center [91, 173] width 7 height 7
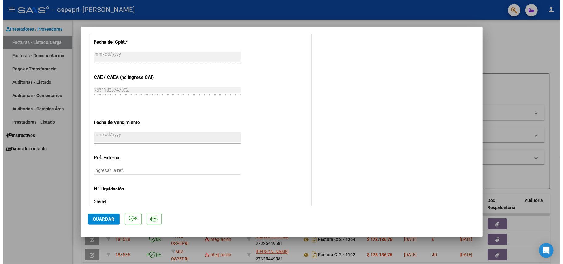
scroll to position [383, 0]
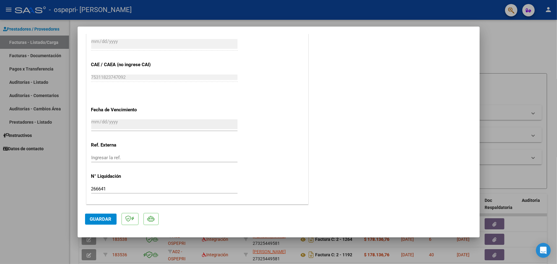
click at [103, 220] on span "Guardar" at bounding box center [101, 220] width 22 height 6
click at [109, 215] on button "Guardar" at bounding box center [101, 219] width 32 height 11
click at [193, 244] on div at bounding box center [278, 132] width 557 height 264
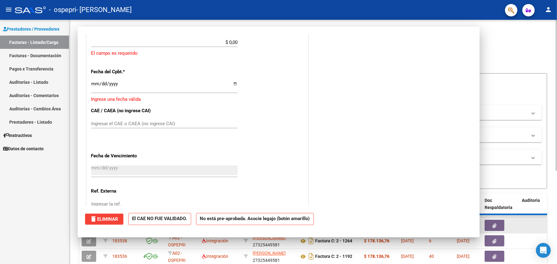
scroll to position [0, 0]
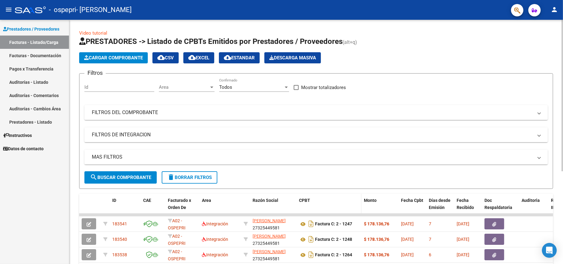
drag, startPoint x: 324, startPoint y: 214, endPoint x: 303, endPoint y: 213, distance: 20.5
click at [128, 56] on span "Cargar Comprobante" at bounding box center [113, 58] width 59 height 6
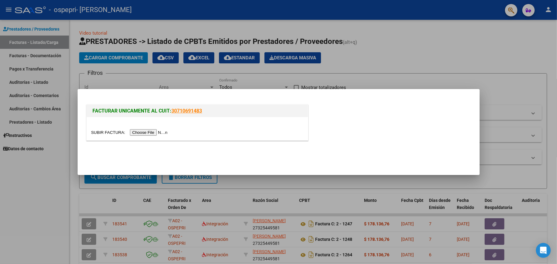
click at [152, 132] on input "file" at bounding box center [130, 132] width 78 height 6
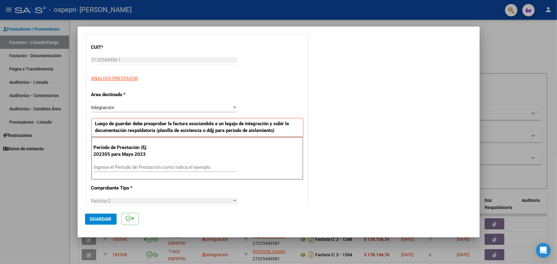
scroll to position [86, 0]
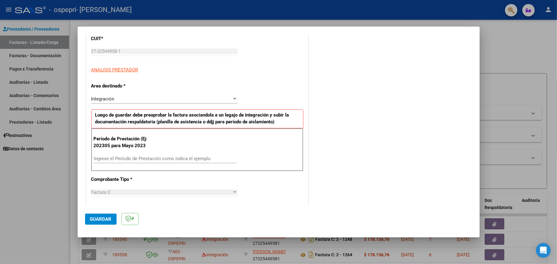
click at [209, 160] on input "Ingrese el Período de Prestación como indica el ejemplo" at bounding box center [165, 159] width 143 height 6
type input "202507"
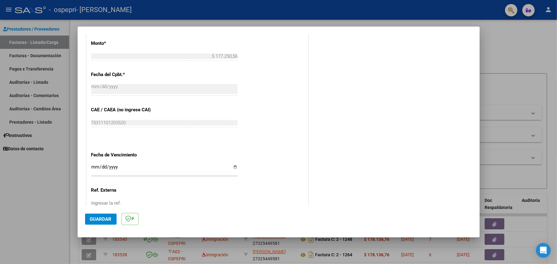
scroll to position [335, 0]
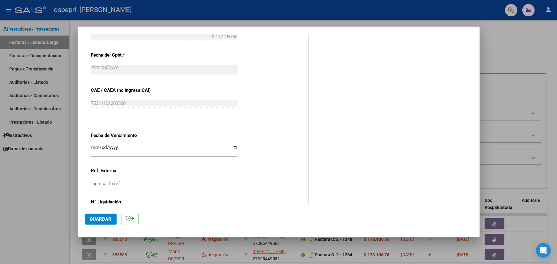
click at [233, 149] on input "Ingresar la fecha" at bounding box center [164, 150] width 146 height 10
type input "2025-08-14"
click at [132, 183] on input "Ingresar la ref." at bounding box center [164, 184] width 146 height 6
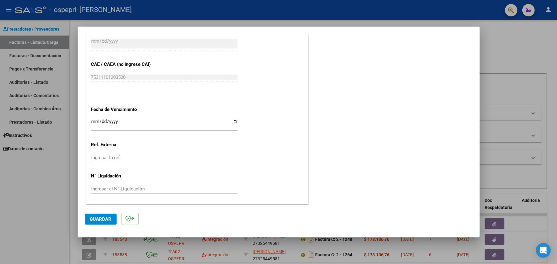
click at [98, 191] on input "Ingresar el N° Liquidación" at bounding box center [164, 189] width 146 height 6
paste input "266643"
type input "266643"
click at [105, 219] on span "Guardar" at bounding box center [101, 220] width 22 height 6
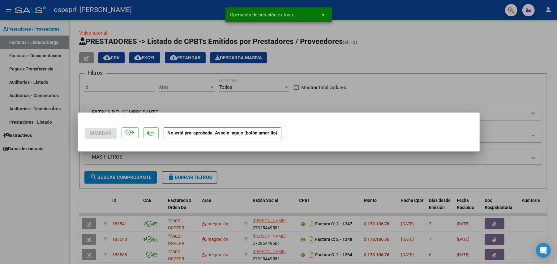
scroll to position [0, 0]
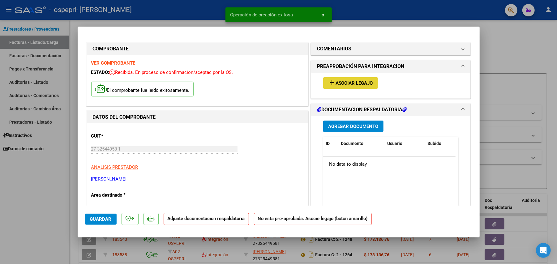
click at [348, 80] on span "Asociar Legajo" at bounding box center [354, 83] width 37 height 6
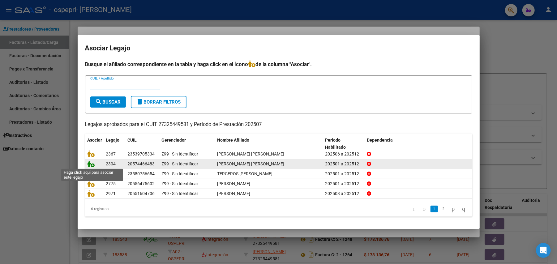
click at [93, 165] on icon at bounding box center [91, 164] width 7 height 7
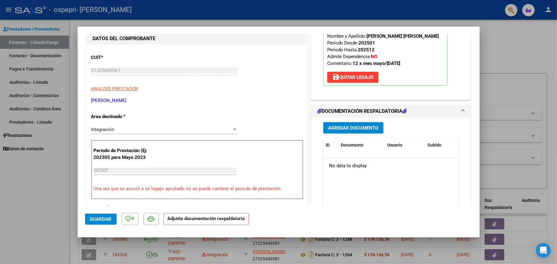
scroll to position [80, 0]
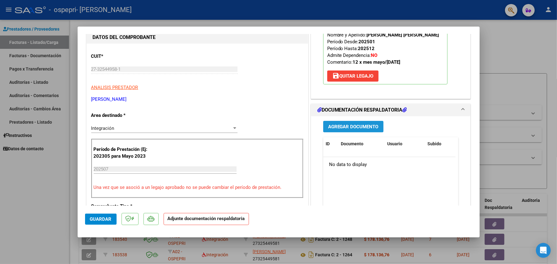
click at [360, 127] on span "Agregar Documento" at bounding box center [353, 127] width 50 height 6
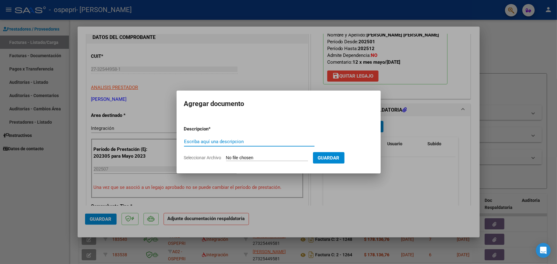
click at [246, 157] on input "Seleccionar Archivo" at bounding box center [267, 158] width 82 height 6
type input "C:\fakepath\ASIST dante 07.2025.jpg"
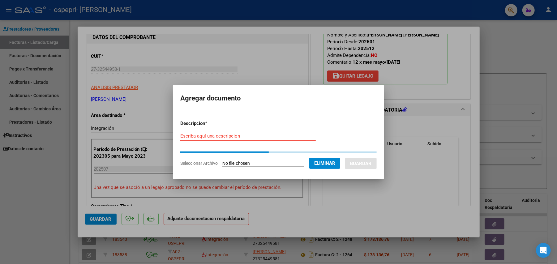
click at [260, 128] on form "Descripcion * Escriba aquí una descripcion Seleccionar Archivo Eliminar Guardar" at bounding box center [278, 143] width 196 height 56
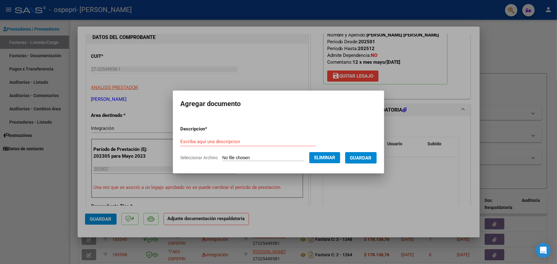
click at [256, 136] on form "Descripcion * Escriba aquí una descripcion Seleccionar Archivo Eliminar Guardar" at bounding box center [278, 143] width 196 height 45
click at [255, 142] on input "Escriba aquí una descripcion" at bounding box center [247, 142] width 135 height 6
type input "ASISTENCIA"
click at [371, 159] on span "Guardar" at bounding box center [361, 158] width 22 height 6
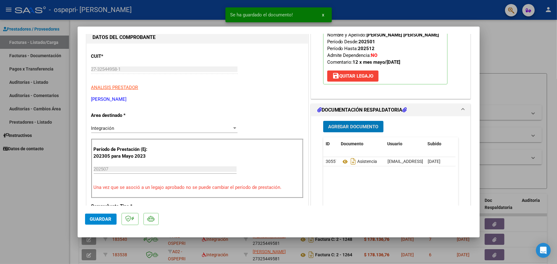
click at [353, 122] on button "Agregar Documento" at bounding box center [353, 126] width 60 height 11
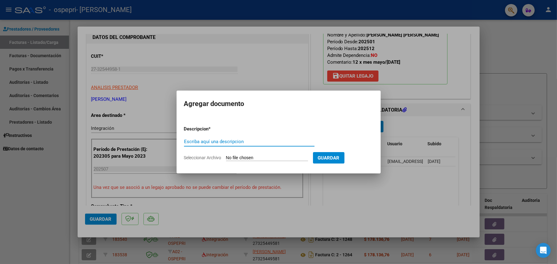
click at [271, 154] on form "Descripcion * Escriba aquí una descripcion Seleccionar Archivo Guardar" at bounding box center [278, 143] width 189 height 45
click at [263, 157] on input "Seleccionar Archivo" at bounding box center [267, 158] width 82 height 6
click at [335, 185] on div at bounding box center [278, 132] width 557 height 264
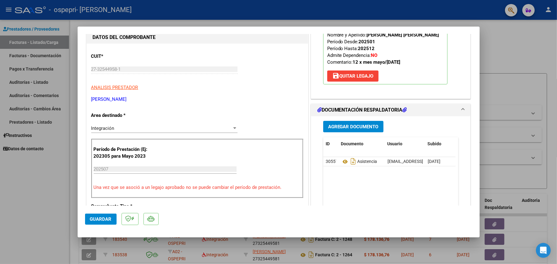
click at [347, 129] on span "Agregar Documento" at bounding box center [353, 127] width 50 height 6
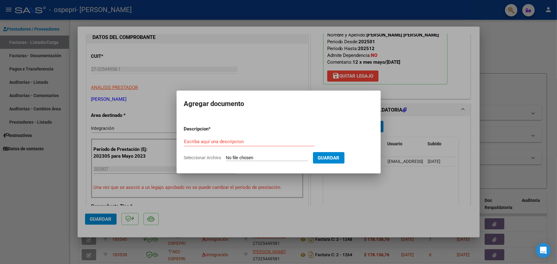
click at [268, 159] on input "Seleccionar Archivo" at bounding box center [267, 158] width 82 height 6
type input "C:\fakepath\27325449581_011_00002_00001256.pdf"
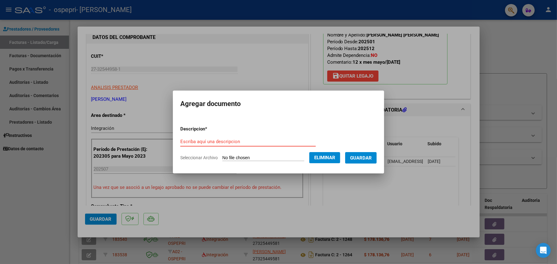
click at [201, 143] on input "Escriba aquí una descripcion" at bounding box center [247, 142] width 135 height 6
type input "F"
type input "A"
type input "FACTURA"
click at [372, 159] on span "Guardar" at bounding box center [361, 158] width 22 height 6
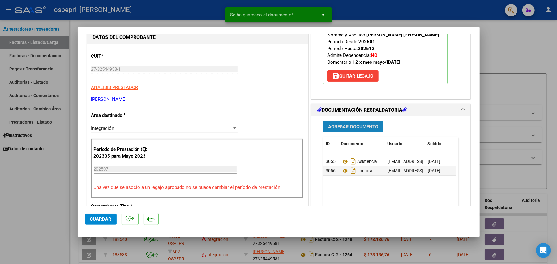
click at [352, 124] on span "Agregar Documento" at bounding box center [353, 127] width 50 height 6
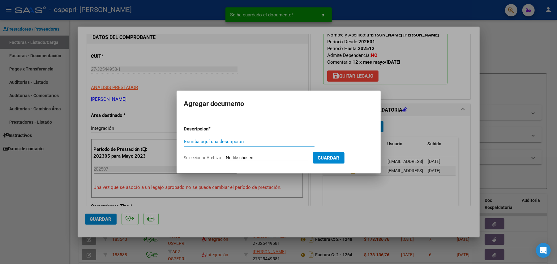
click at [272, 158] on input "Seleccionar Archivo" at bounding box center [267, 158] width 82 height 6
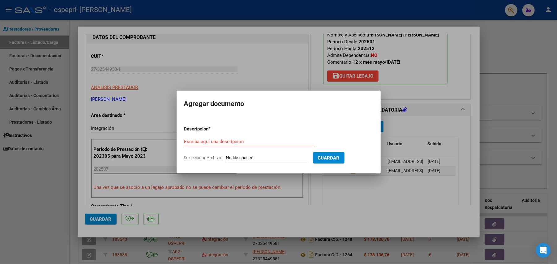
type input "C:\fakepath\apfmimpresionpreliq OJEDA, DANTE SEBASTIAN 07.25.pdf"
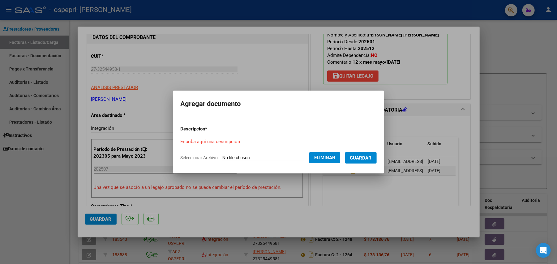
click at [238, 136] on form "Descripcion * Escriba aquí una descripcion Seleccionar Archivo Eliminar Guardar" at bounding box center [278, 143] width 196 height 45
click at [227, 142] on input "Escriba aquí una descripcion" at bounding box center [247, 142] width 135 height 6
type input "PRELIQUIDACION"
click at [365, 158] on span "Guardar" at bounding box center [361, 158] width 22 height 6
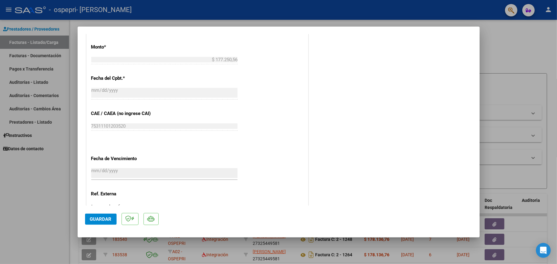
scroll to position [383, 0]
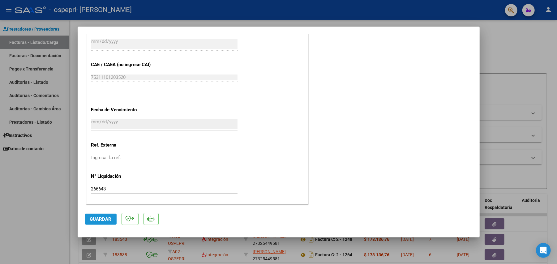
click at [99, 214] on button "Guardar" at bounding box center [101, 219] width 32 height 11
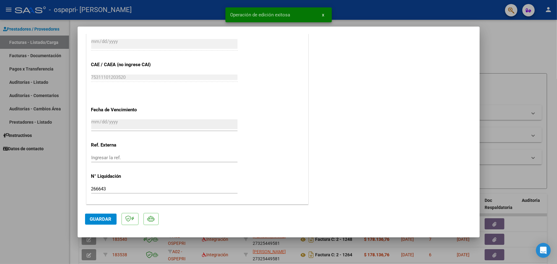
click at [235, 249] on div at bounding box center [278, 132] width 557 height 264
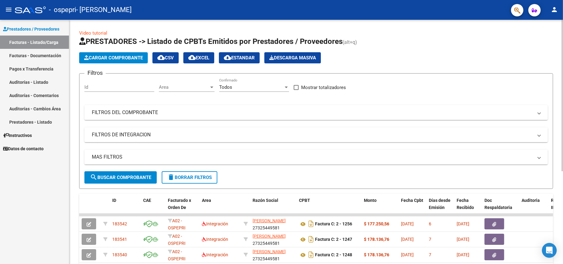
click at [136, 55] on span "Cargar Comprobante" at bounding box center [113, 58] width 59 height 6
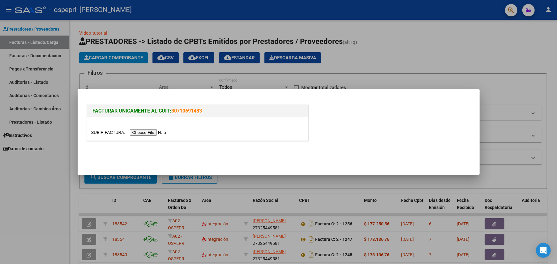
click at [161, 131] on input "file" at bounding box center [130, 132] width 78 height 6
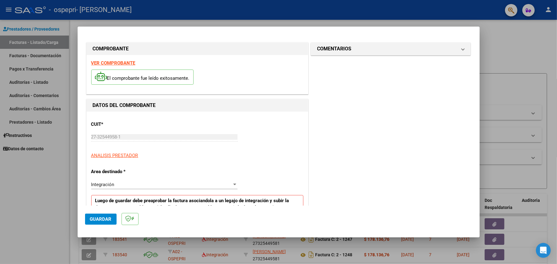
scroll to position [102, 0]
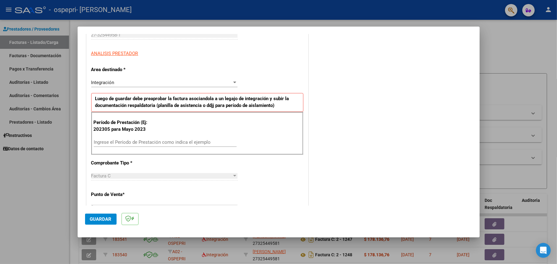
click at [206, 137] on div "Período de Prestación (Ej: 202305 para Mayo 2023 Ingrese el Período de Prestaci…" at bounding box center [197, 133] width 212 height 43
click at [205, 141] on input "Ingrese el Período de Prestación como indica el ejemplo" at bounding box center [165, 142] width 143 height 6
type input "202507"
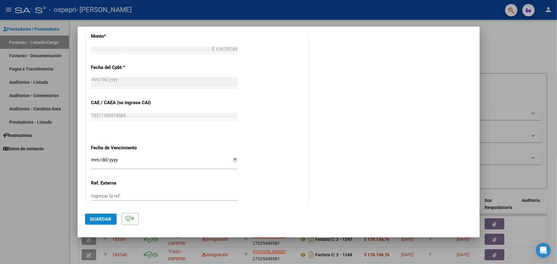
scroll to position [330, 0]
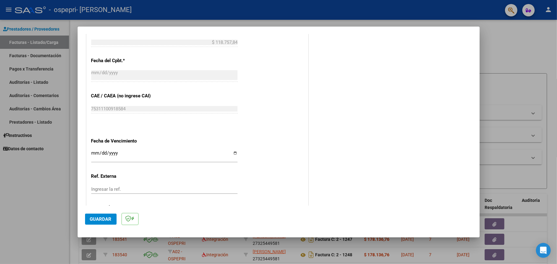
click at [233, 153] on input "Ingresar la fecha" at bounding box center [164, 156] width 146 height 10
type input "2025-08-14"
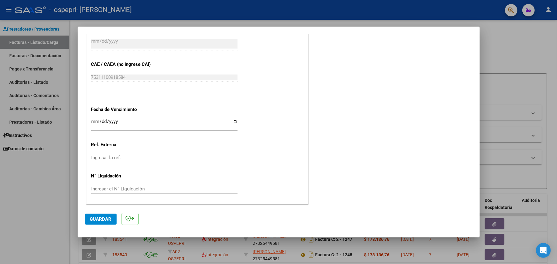
click at [160, 190] on input "Ingresar el N° Liquidación" at bounding box center [164, 189] width 146 height 6
paste input "266645"
type input "266645"
click at [104, 216] on button "Guardar" at bounding box center [101, 219] width 32 height 11
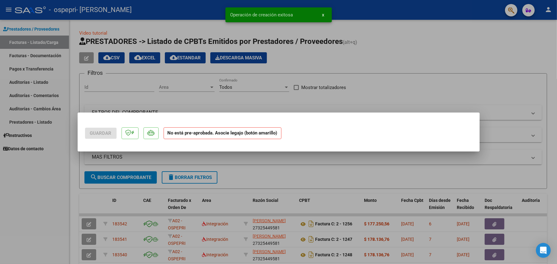
scroll to position [0, 0]
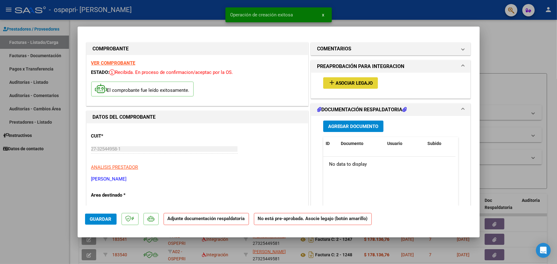
click at [356, 83] on span "Asociar Legajo" at bounding box center [354, 83] width 37 height 6
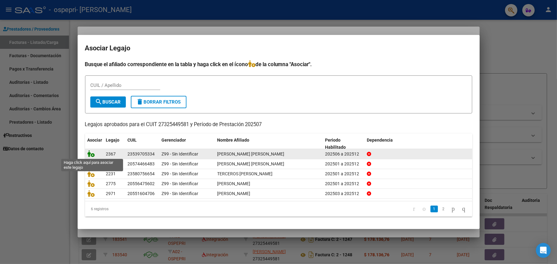
click at [93, 155] on icon at bounding box center [91, 153] width 7 height 7
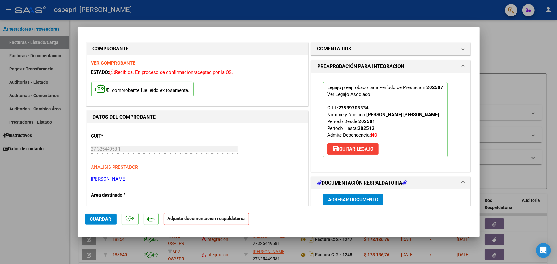
scroll to position [90, 0]
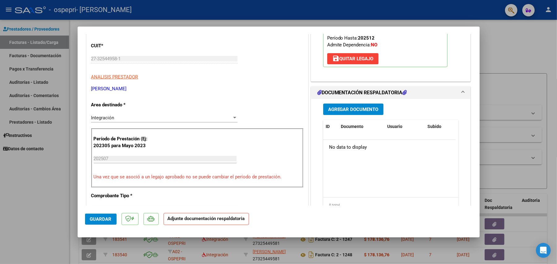
click at [349, 109] on span "Agregar Documento" at bounding box center [353, 110] width 50 height 6
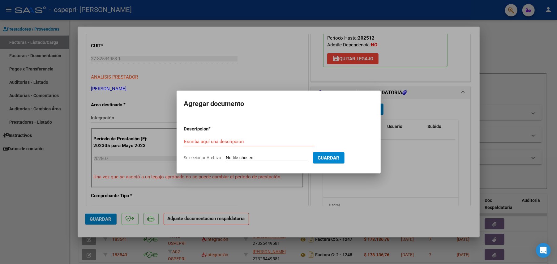
click at [247, 157] on input "Seleccionar Archivo" at bounding box center [267, 158] width 82 height 6
type input "C:\fakepath\27325449581_011_00002_00001255 .pdf"
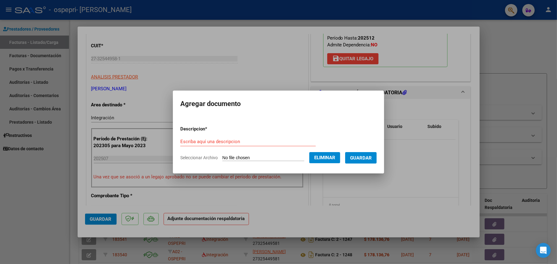
click at [224, 135] on form "Descripcion * Escriba aquí una descripcion Seleccionar Archivo Eliminar Guardar" at bounding box center [278, 143] width 196 height 45
click at [219, 140] on input "Escriba aquí una descripcion" at bounding box center [247, 142] width 135 height 6
type input "FACTURA"
click at [365, 157] on span "Guardar" at bounding box center [361, 158] width 22 height 6
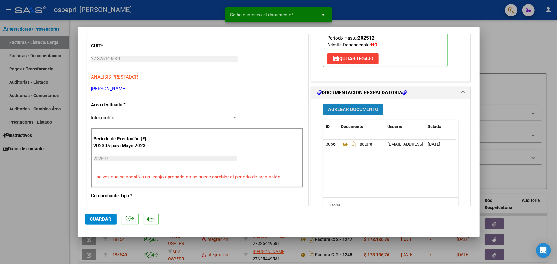
click at [344, 108] on span "Agregar Documento" at bounding box center [353, 110] width 50 height 6
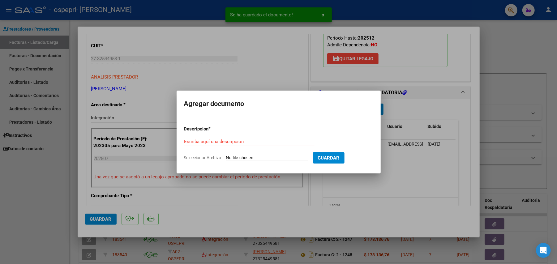
click at [248, 158] on input "Seleccionar Archivo" at bounding box center [267, 158] width 82 height 6
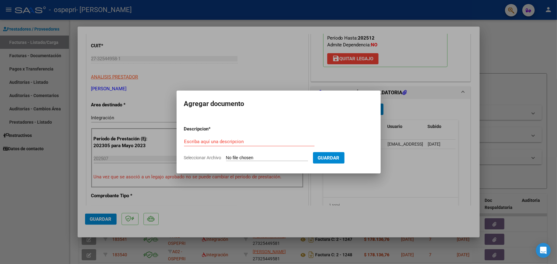
type input "C:\fakepath\apfmimpresionpreliq AGUILERA, CAMILA SOFIA 07.2025.pdf"
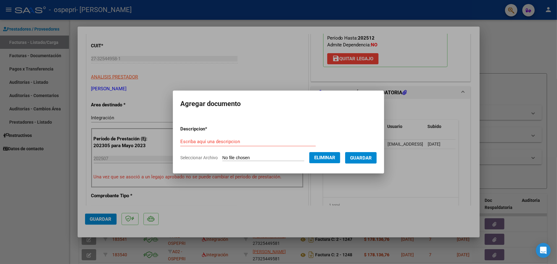
click at [260, 139] on input "Escriba aquí una descripcion" at bounding box center [247, 142] width 135 height 6
type input "PRELIQUIDACION"
click at [366, 156] on span "Guardar" at bounding box center [361, 158] width 22 height 6
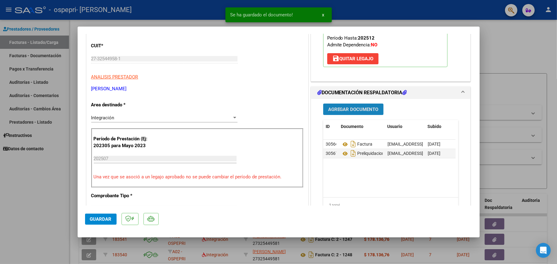
click at [355, 110] on span "Agregar Documento" at bounding box center [353, 110] width 50 height 6
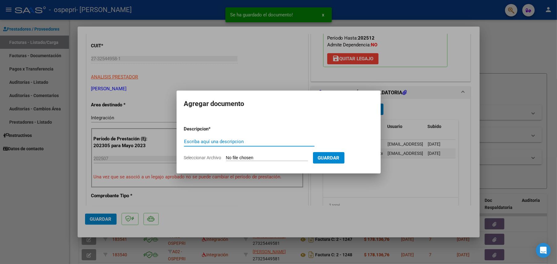
click at [261, 159] on input "Seleccionar Archivo" at bounding box center [267, 158] width 82 height 6
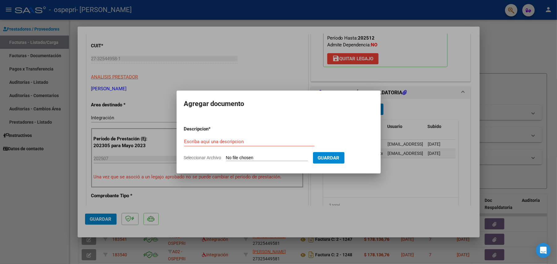
type input "C:\fakepath\ASISTENCIA camils 07.2025.jpg"
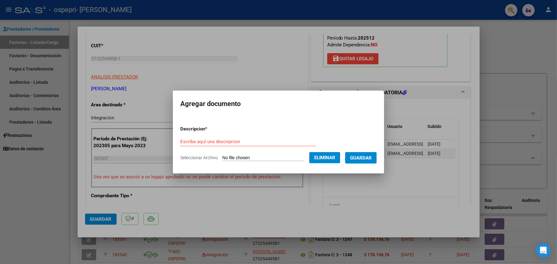
click at [246, 136] on form "Descripcion * Escriba aquí una descripcion Seleccionar Archivo Eliminar Guardar" at bounding box center [278, 143] width 196 height 45
click at [236, 142] on input "Escriba aquí una descripcion" at bounding box center [247, 142] width 135 height 6
type input "ASISTENCIA"
click at [367, 159] on span "Guardar" at bounding box center [361, 158] width 22 height 6
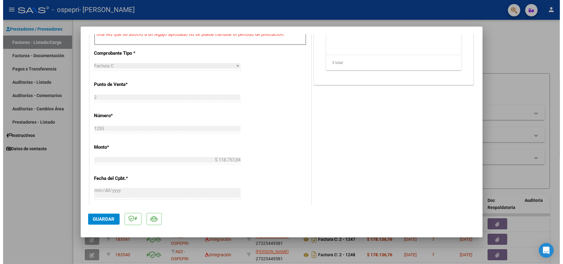
scroll to position [323, 0]
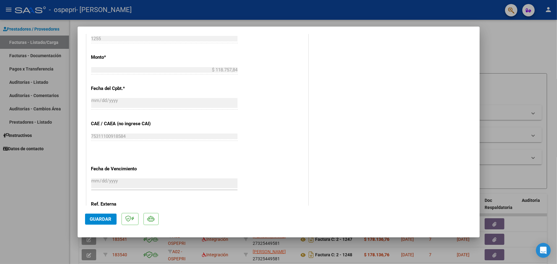
click at [103, 223] on button "Guardar" at bounding box center [101, 219] width 32 height 11
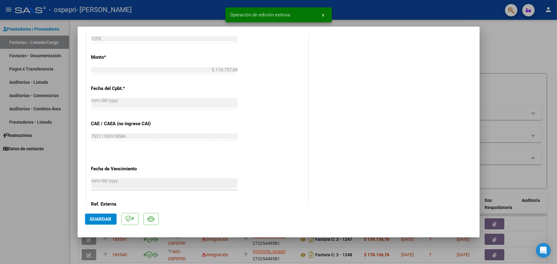
click at [334, 14] on div "Operación de edición exitosa x" at bounding box center [278, 15] width 121 height 30
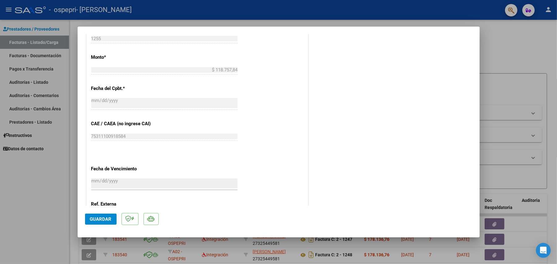
click at [123, 240] on div at bounding box center [278, 132] width 557 height 264
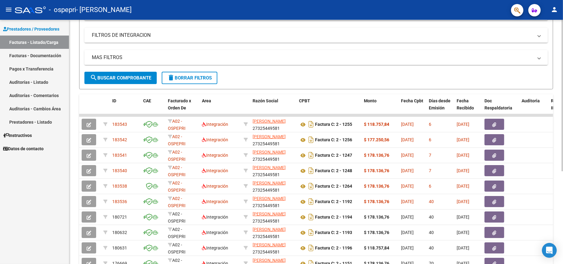
scroll to position [104, 0]
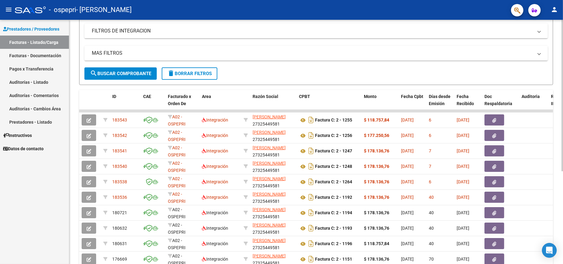
click at [552, 95] on div "Video tutorial PRESTADORES -> Listado de CPBTs Emitidos por Prestadores / Prove…" at bounding box center [317, 110] width 496 height 389
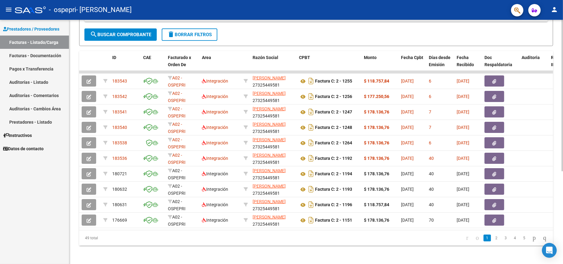
scroll to position [150, 0]
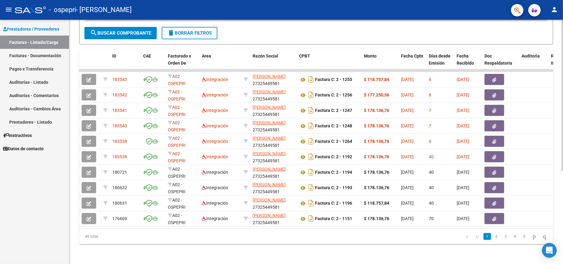
click at [559, 135] on div "Video tutorial PRESTADORES -> Listado de CPBTs Emitidos por Prestadores / Prove…" at bounding box center [317, 69] width 496 height 389
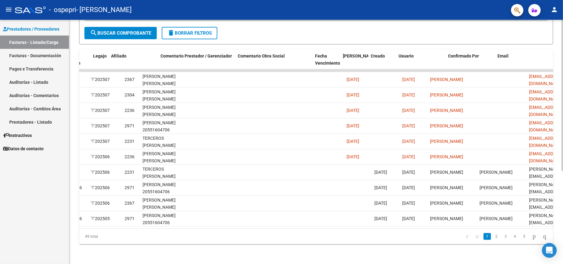
scroll to position [0, 830]
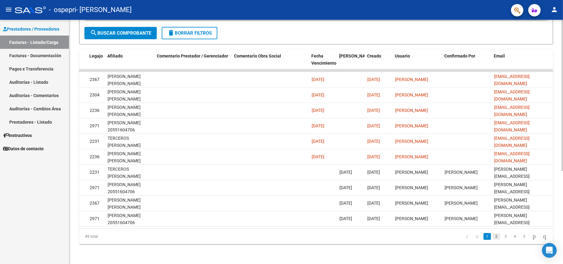
click at [493, 237] on link "2" at bounding box center [496, 236] width 7 height 7
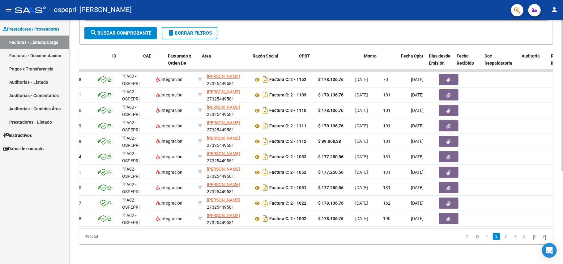
scroll to position [0, 0]
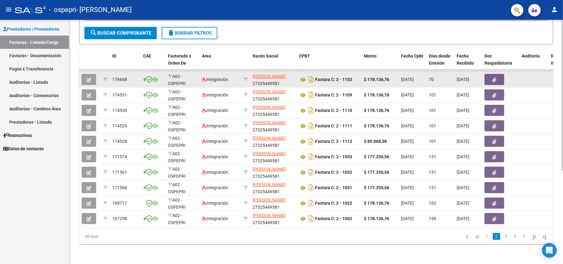
click at [487, 74] on button "button" at bounding box center [495, 79] width 20 height 11
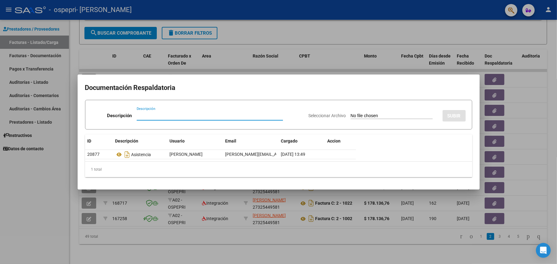
click at [495, 35] on div at bounding box center [278, 132] width 557 height 264
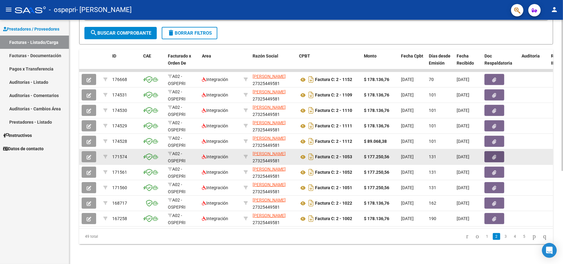
click at [487, 151] on button "button" at bounding box center [495, 156] width 20 height 11
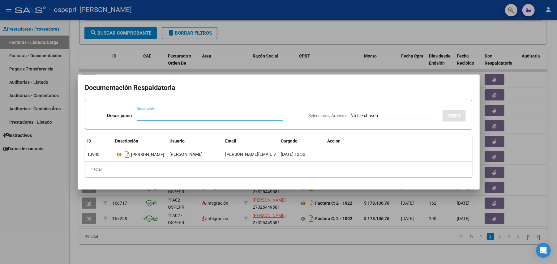
click at [503, 30] on div at bounding box center [278, 132] width 557 height 264
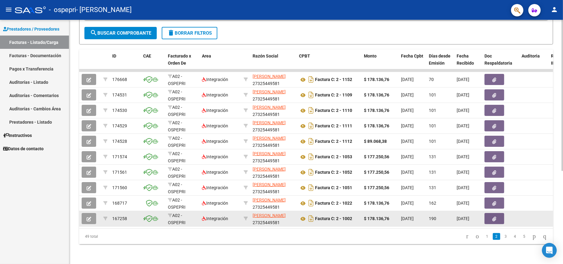
click at [488, 215] on button "button" at bounding box center [495, 218] width 20 height 11
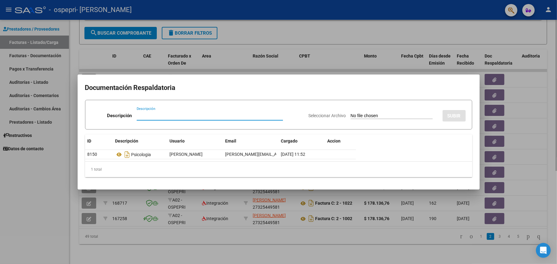
click at [449, 31] on div at bounding box center [278, 132] width 557 height 264
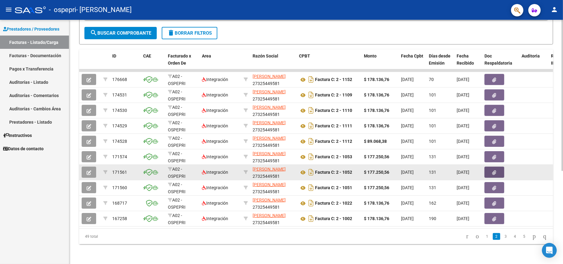
click at [494, 170] on icon "button" at bounding box center [495, 172] width 4 height 5
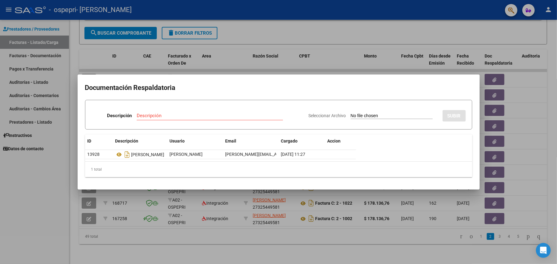
click at [482, 36] on div at bounding box center [278, 132] width 557 height 264
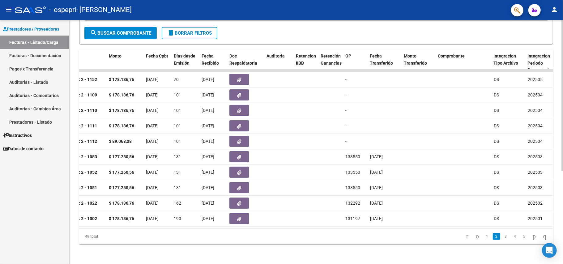
scroll to position [0, 256]
